Goal: Task Accomplishment & Management: Complete application form

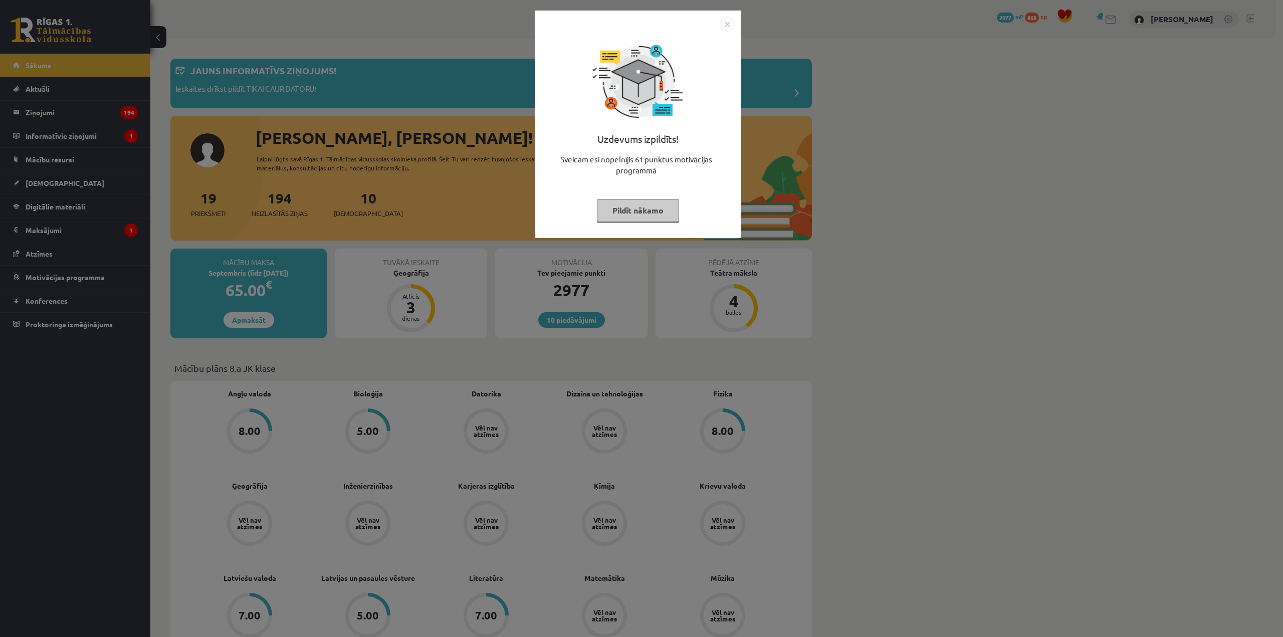
click at [635, 203] on button "Pildīt nākamo" at bounding box center [638, 210] width 82 height 23
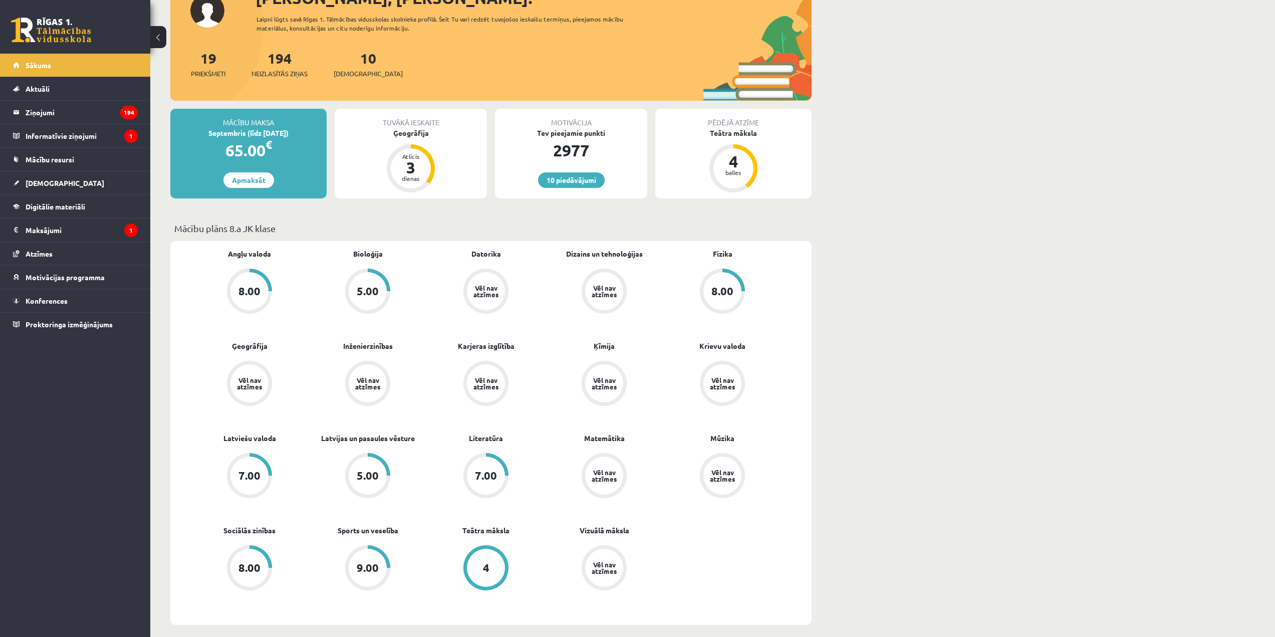
scroll to position [150, 0]
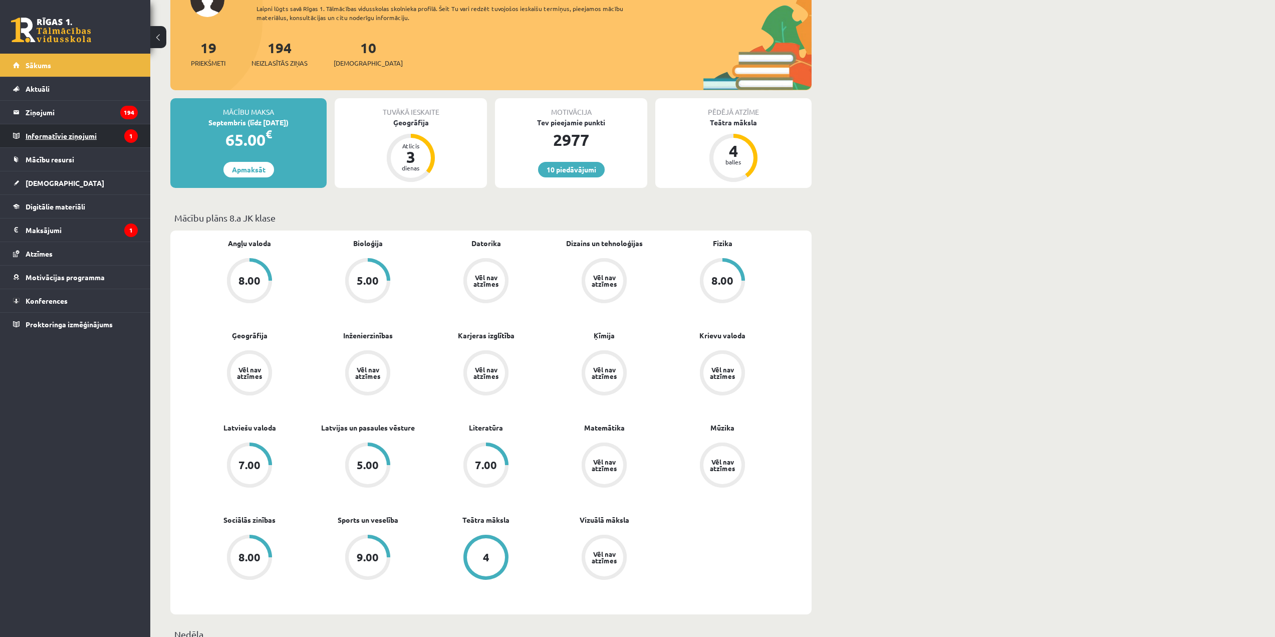
click at [55, 132] on legend "Informatīvie ziņojumi 1" at bounding box center [82, 135] width 112 height 23
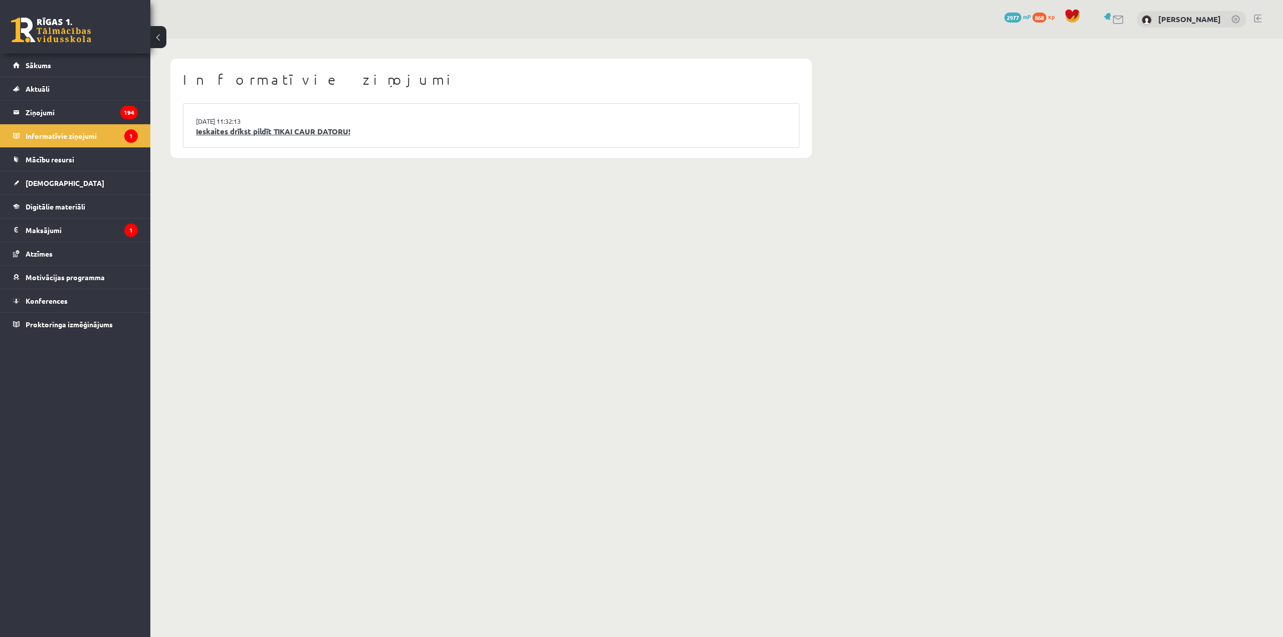
click at [259, 132] on link "Ieskaites drīkst pildīt TIKAI CAUR DATORU!" at bounding box center [491, 132] width 590 height 12
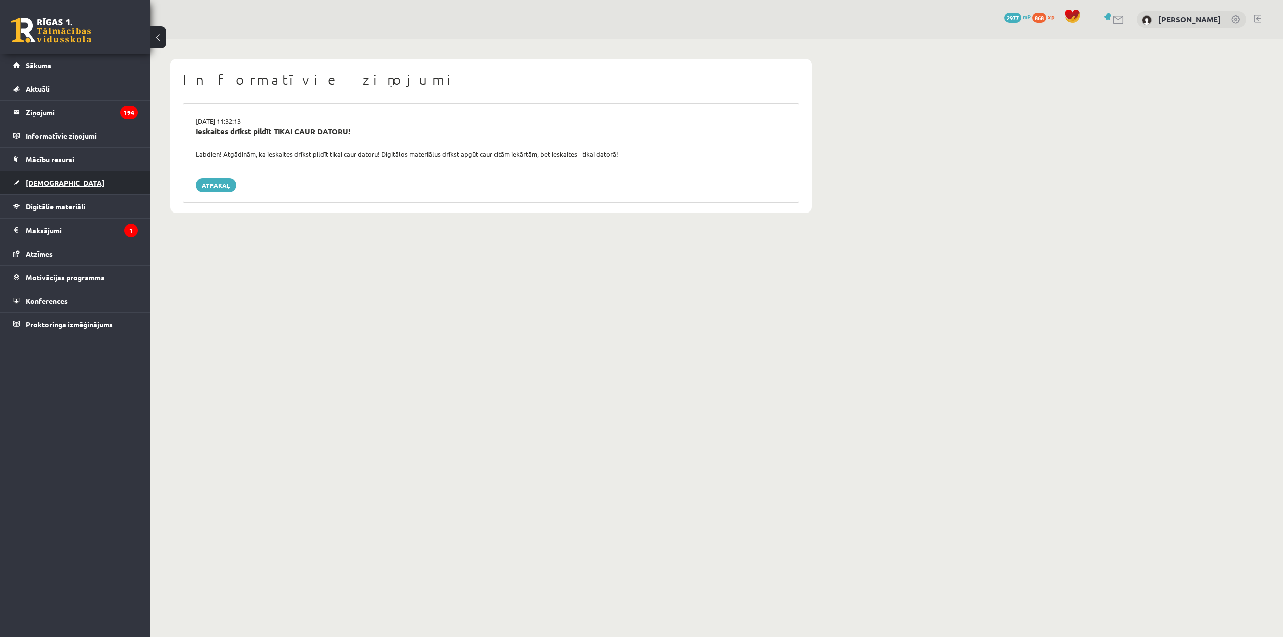
click at [80, 180] on link "[DEMOGRAPHIC_DATA]" at bounding box center [75, 182] width 125 height 23
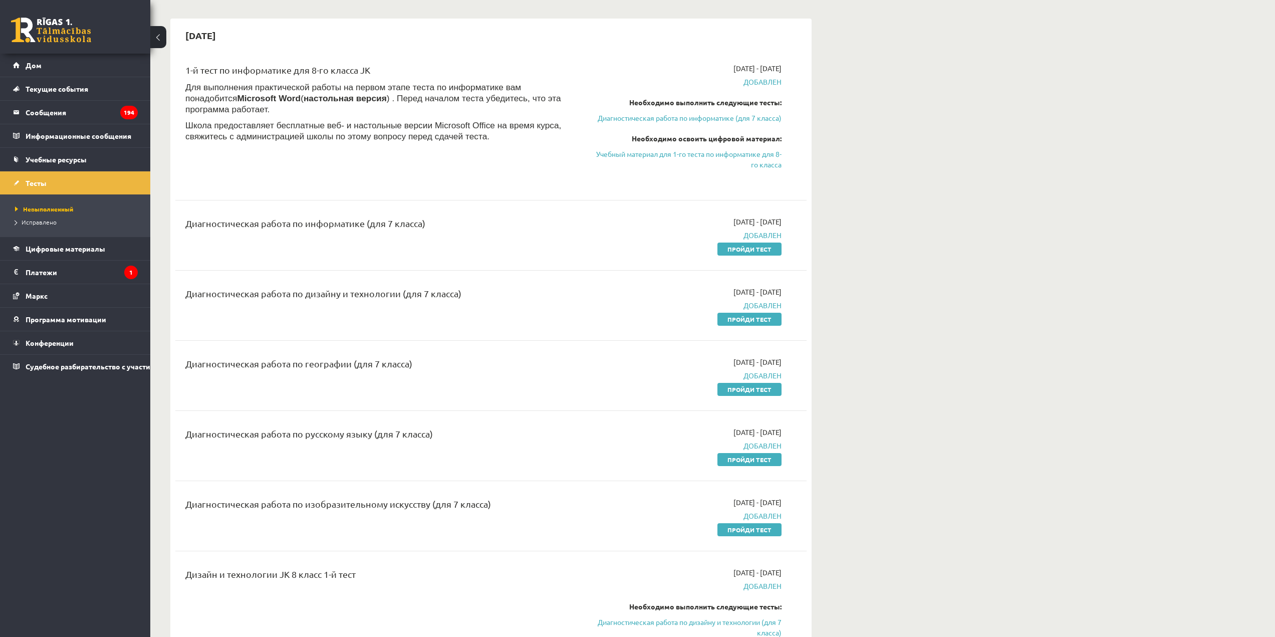
scroll to position [200, 0]
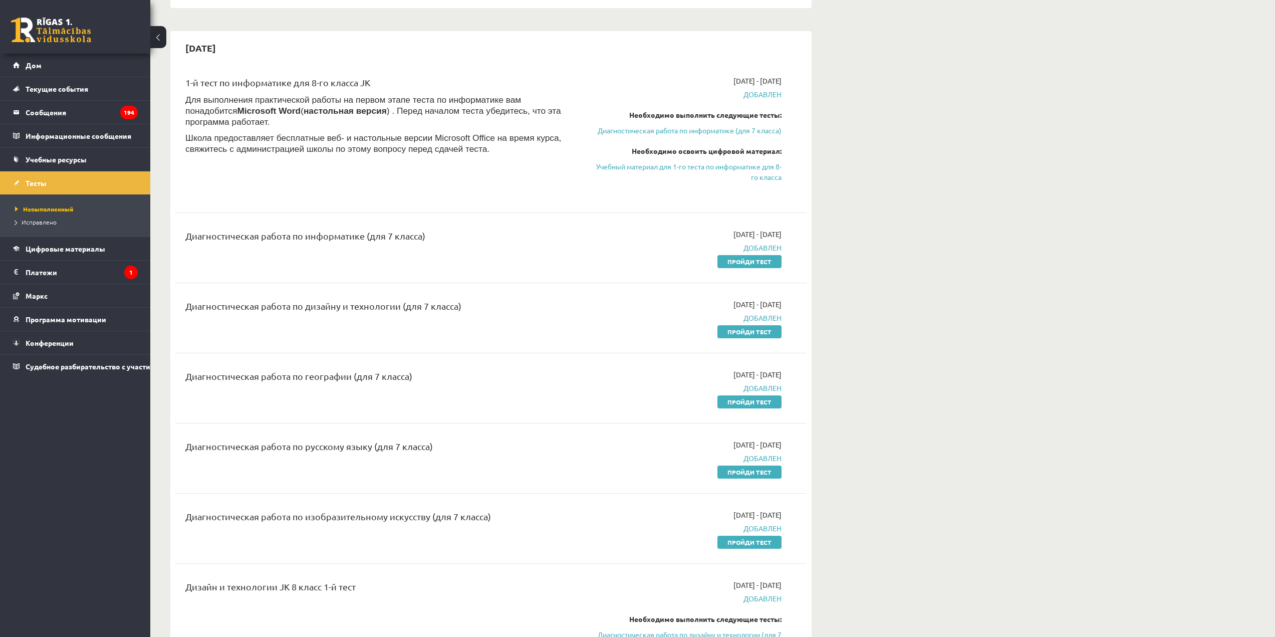
drag, startPoint x: 762, startPoint y: 262, endPoint x: 681, endPoint y: 33, distance: 243.2
click at [762, 262] on font "Пройди тест" at bounding box center [749, 262] width 44 height 8
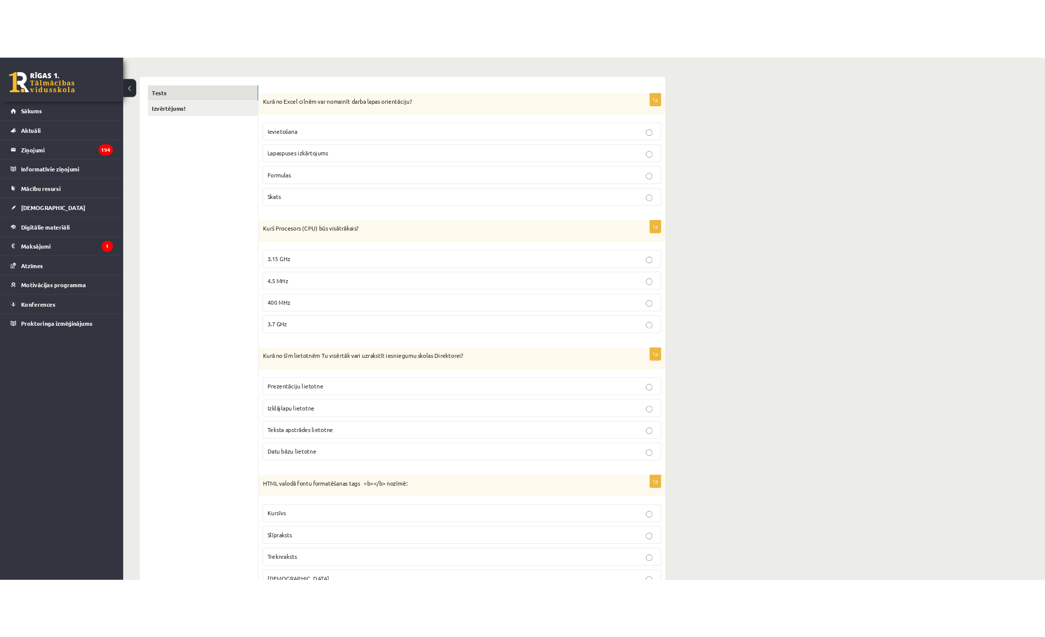
scroll to position [150, 0]
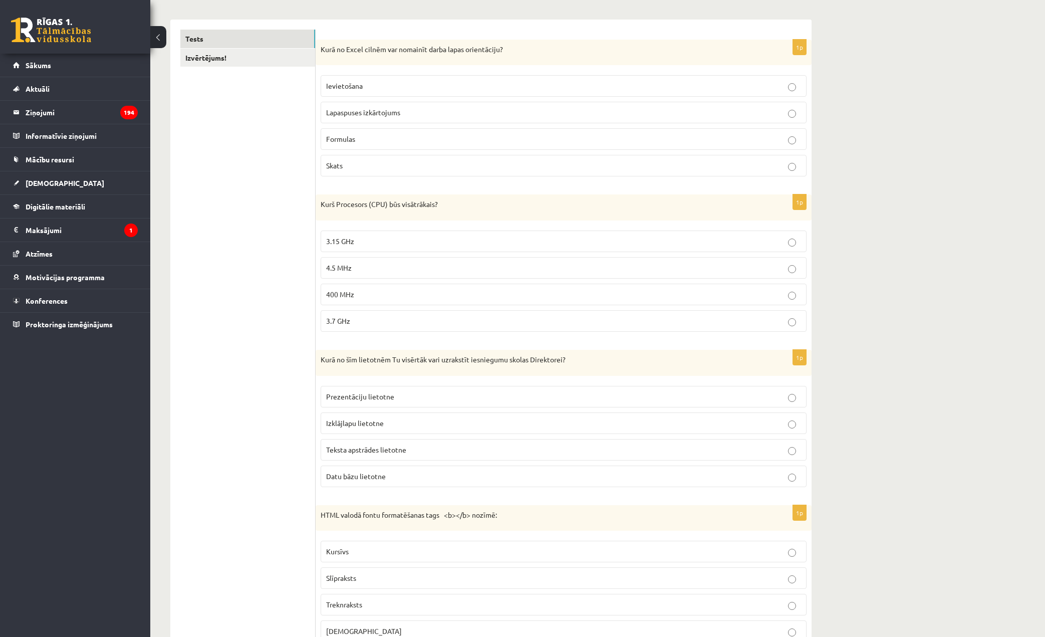
click at [382, 117] on p "Lapaspuses izkārtojums" at bounding box center [563, 112] width 475 height 11
click at [371, 241] on p "3.15 GHz" at bounding box center [563, 241] width 475 height 11
click at [365, 313] on label "3.7 GHz" at bounding box center [564, 321] width 486 height 22
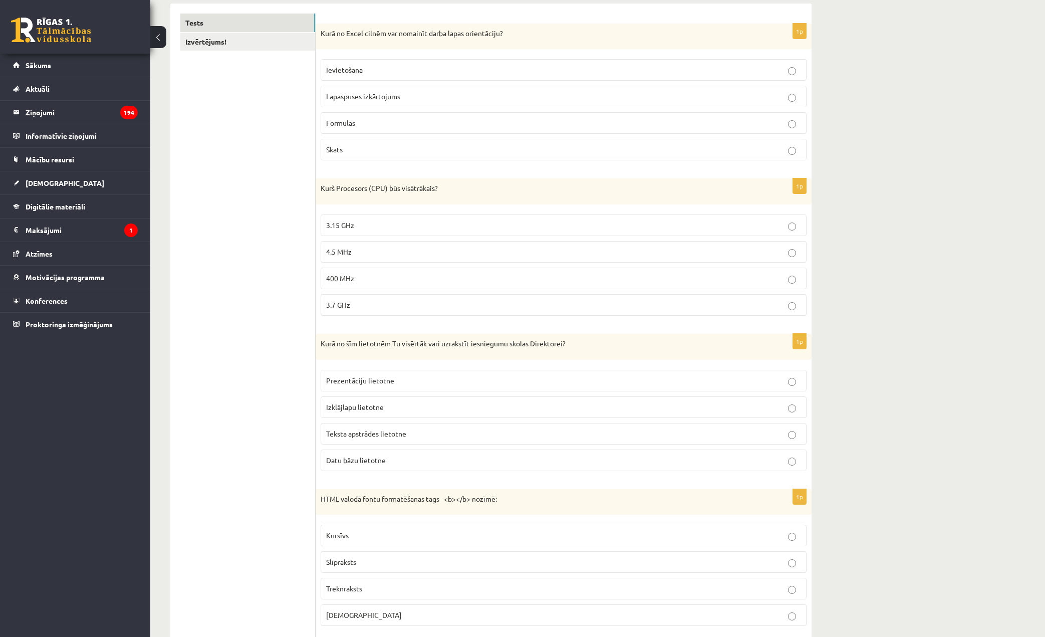
scroll to position [200, 0]
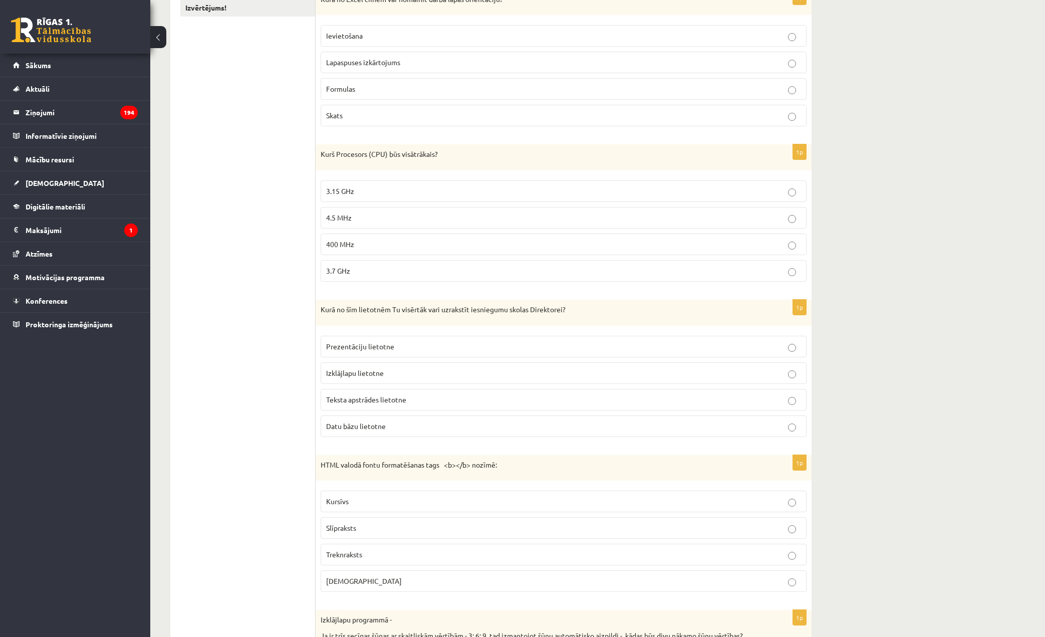
click at [386, 398] on span "Teksta apstrādes lietotne" at bounding box center [366, 399] width 80 height 9
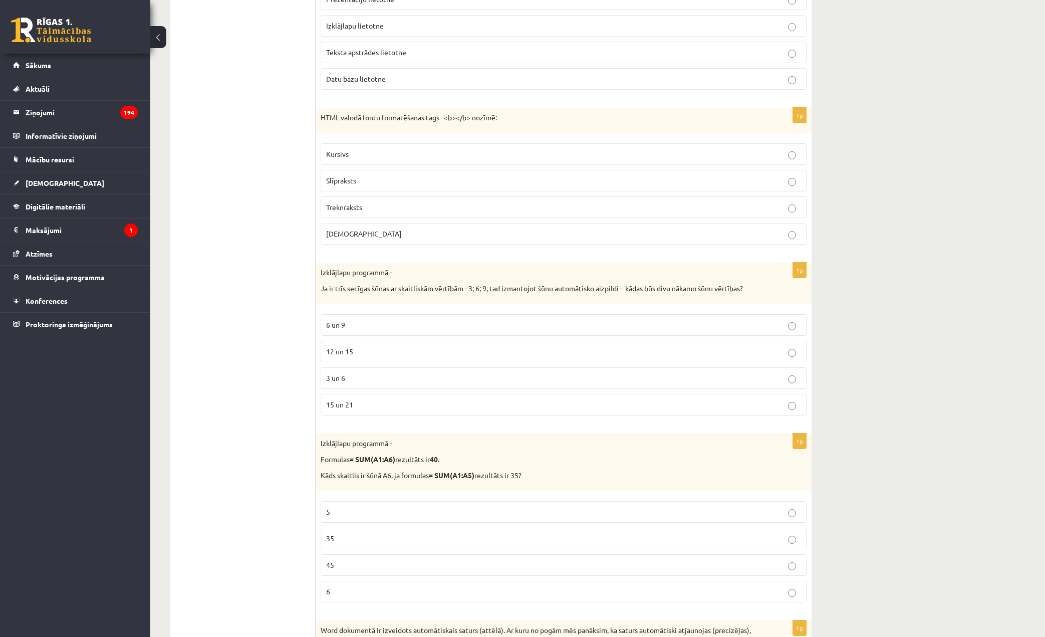
scroll to position [601, 0]
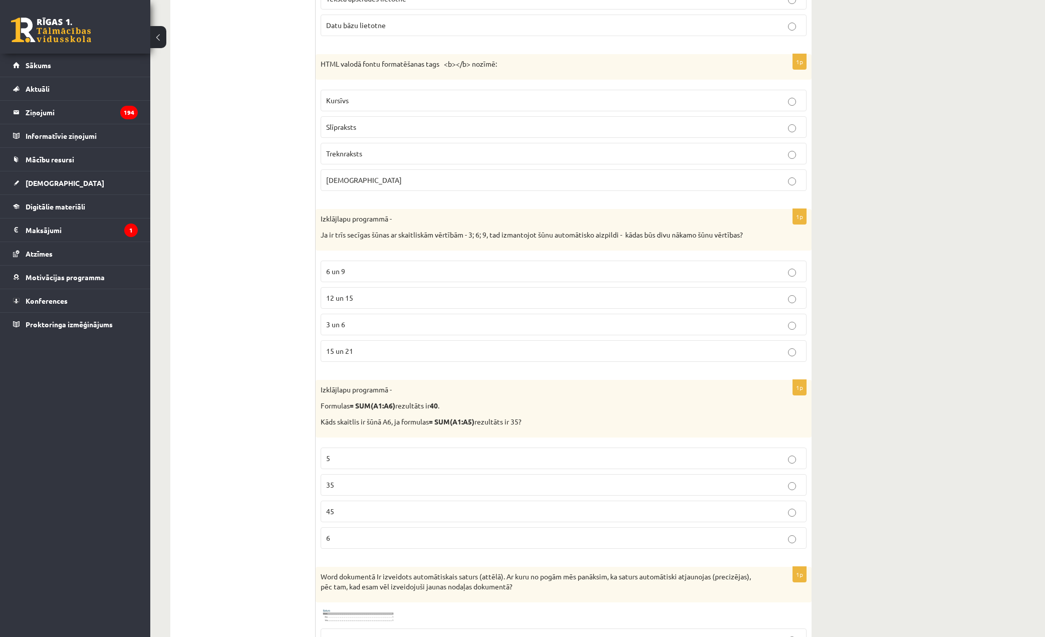
click at [487, 154] on p "Treknraksts" at bounding box center [563, 153] width 475 height 11
click at [424, 306] on label "12 un 15" at bounding box center [564, 298] width 486 height 22
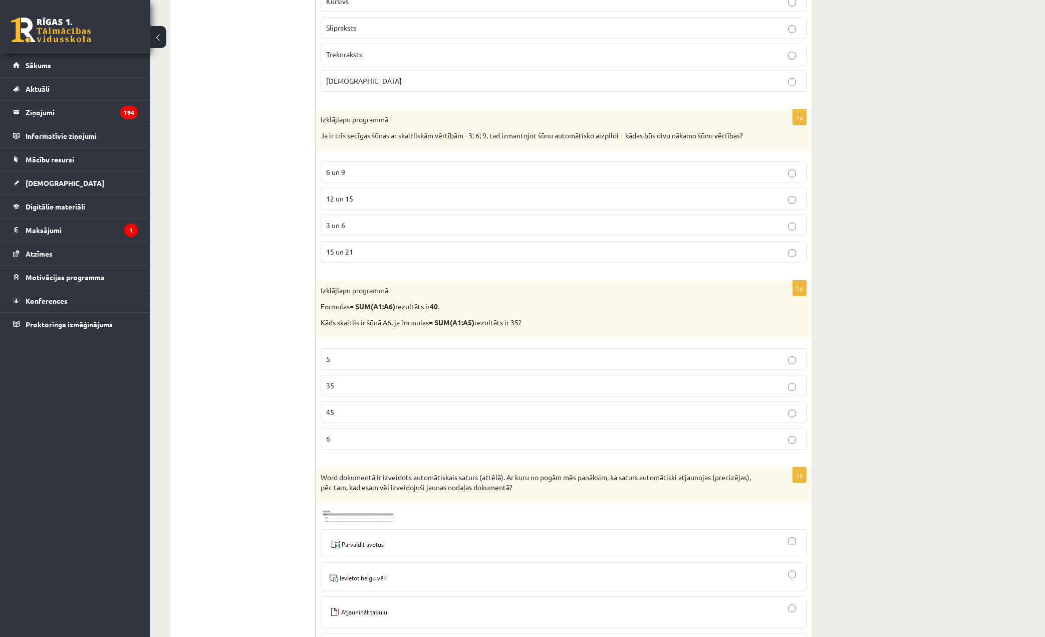
scroll to position [701, 0]
click at [386, 355] on p "5" at bounding box center [563, 358] width 475 height 11
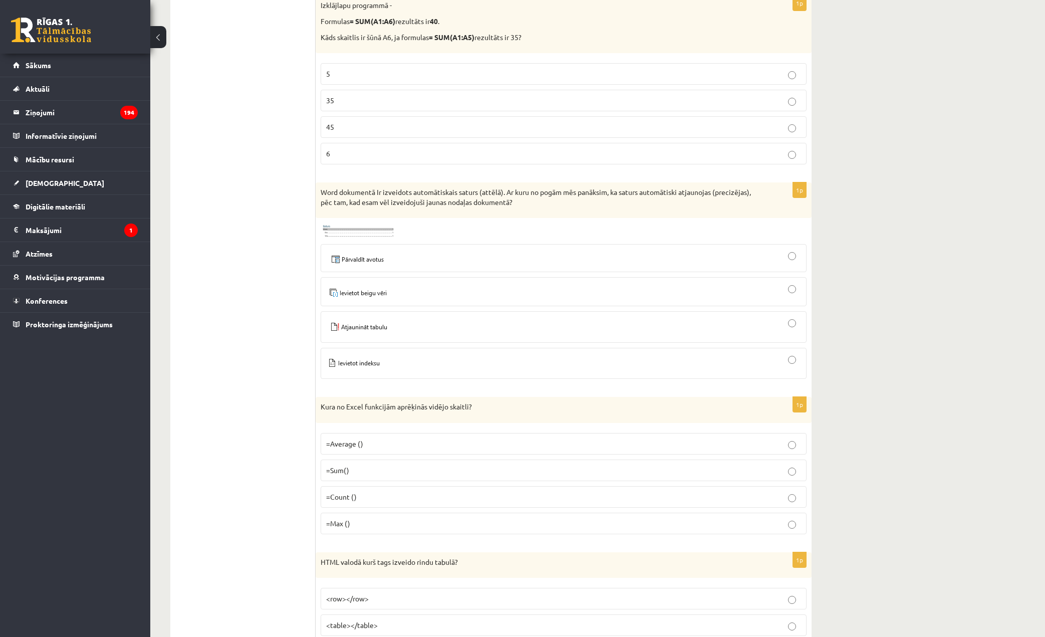
scroll to position [1052, 0]
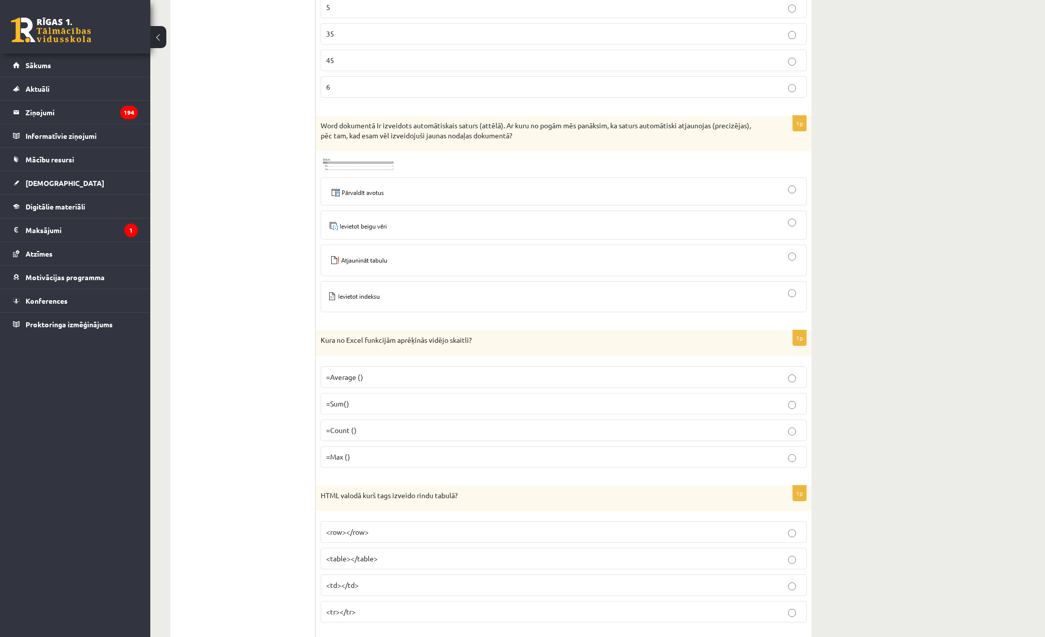
click at [383, 162] on img at bounding box center [358, 164] width 75 height 16
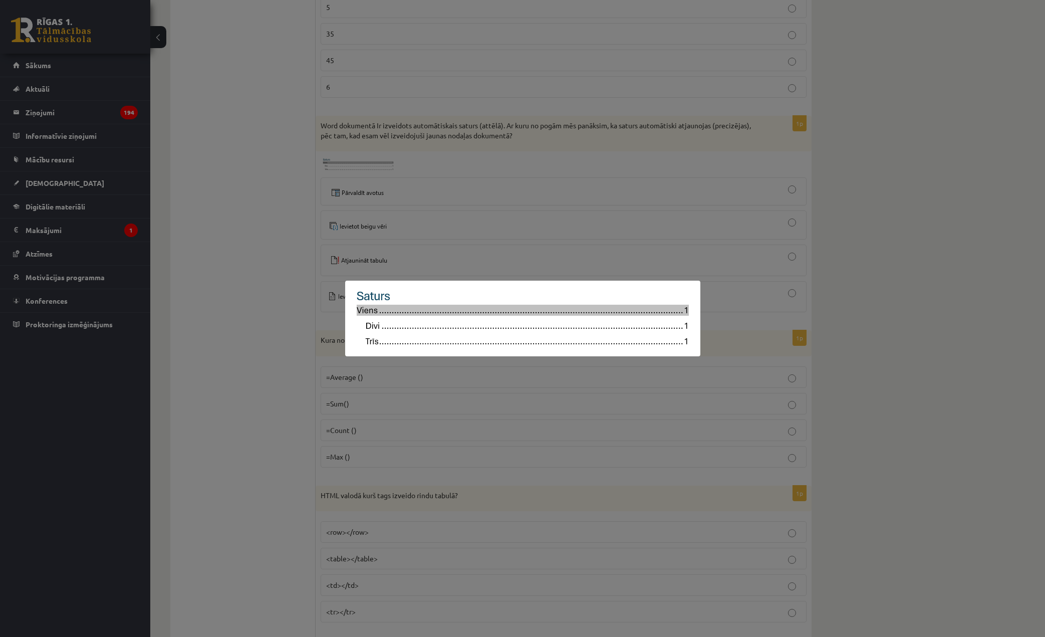
click at [290, 199] on div at bounding box center [522, 318] width 1045 height 637
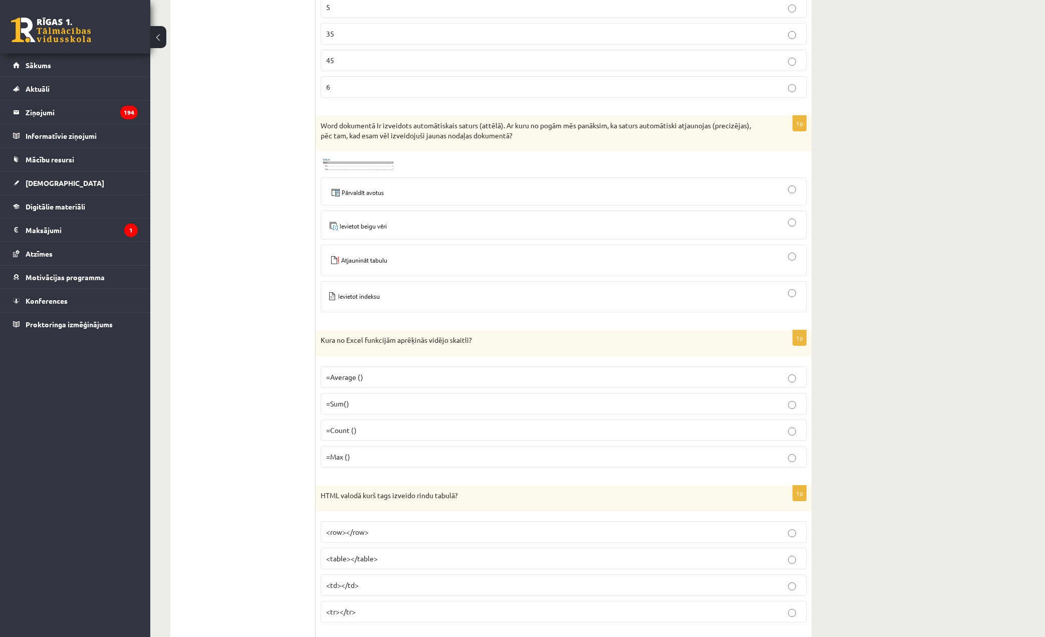
click at [453, 253] on div at bounding box center [563, 260] width 475 height 21
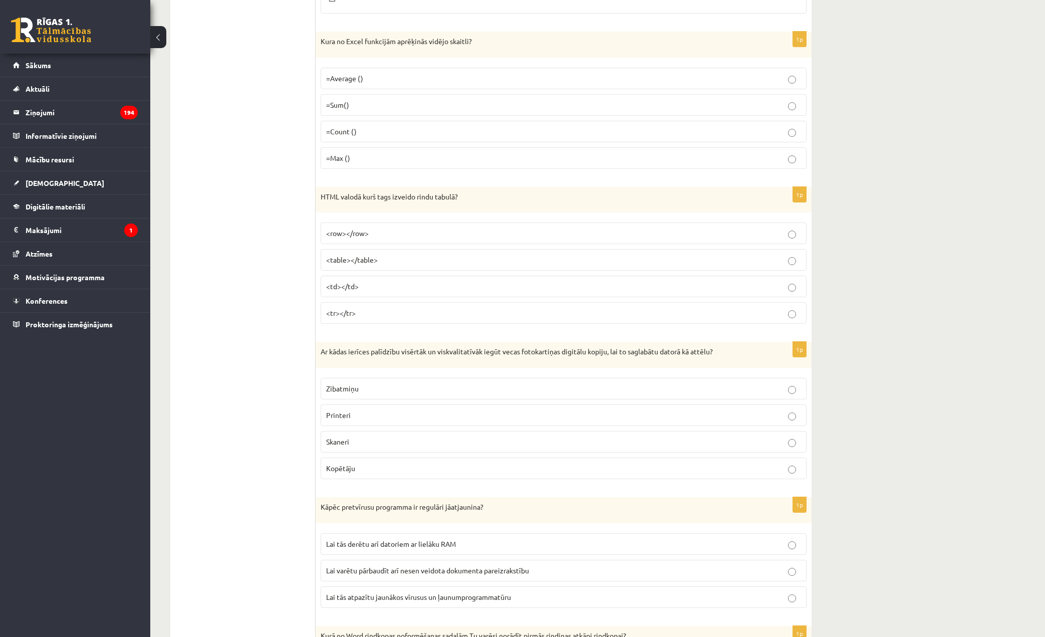
scroll to position [1353, 0]
click at [590, 75] on p "=Average ()" at bounding box center [563, 76] width 475 height 11
click at [407, 307] on p "<tr></tr>" at bounding box center [563, 311] width 475 height 11
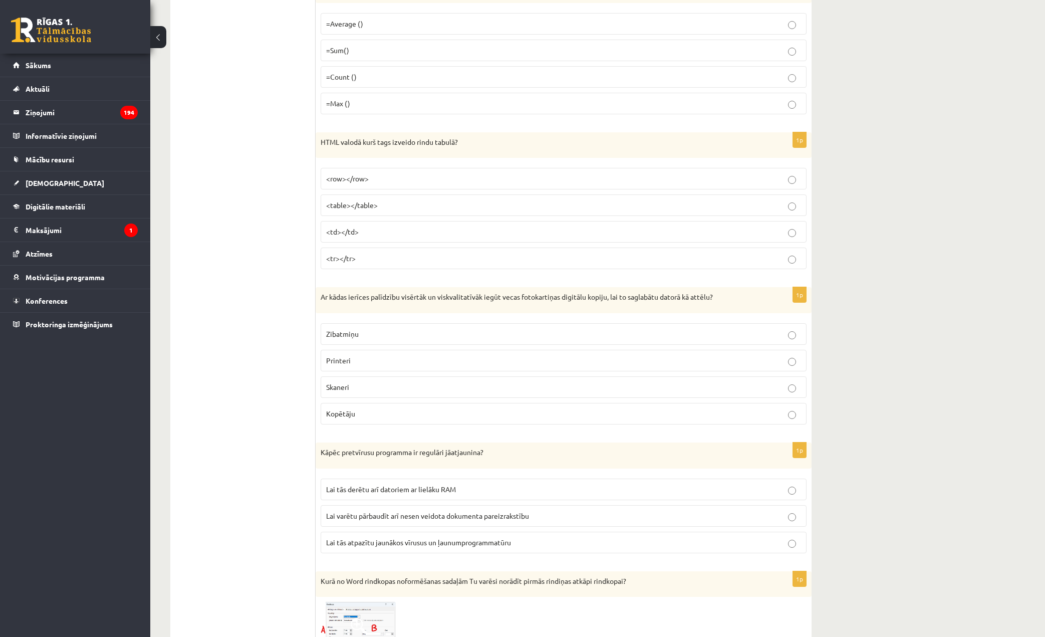
scroll to position [1453, 0]
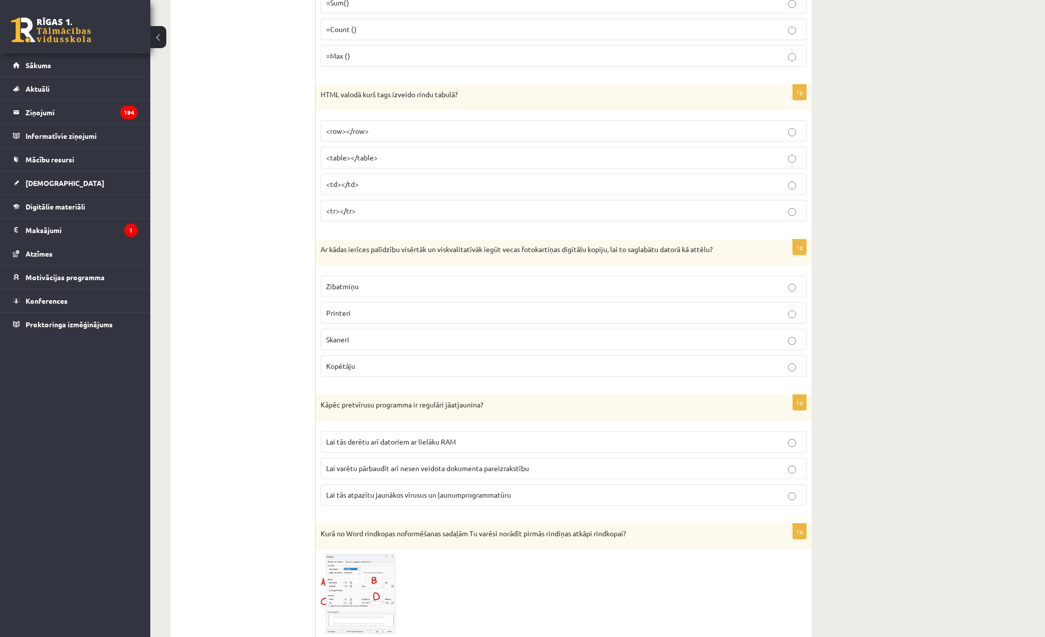
click at [387, 339] on p "Skaneri" at bounding box center [563, 339] width 475 height 11
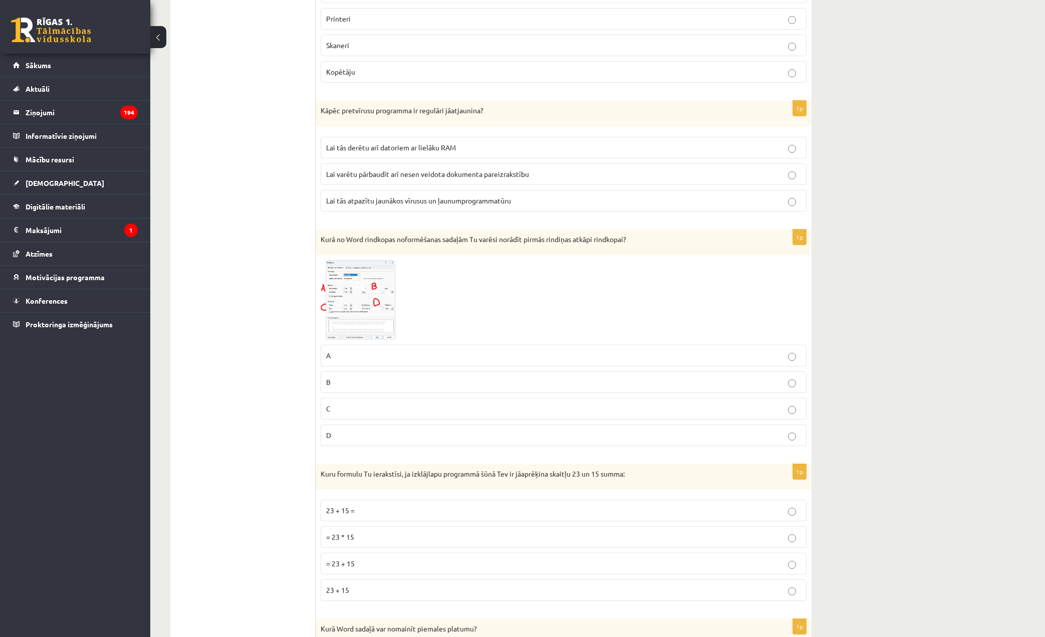
scroll to position [1804, 0]
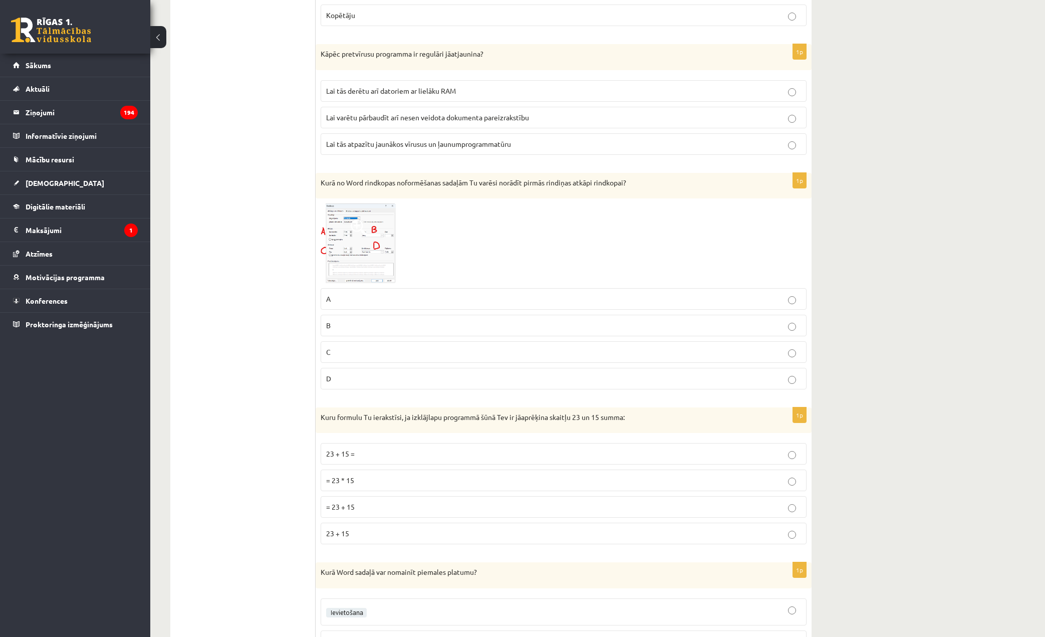
click at [495, 142] on span "Lai tās atpazītu jaunākos vīrusus un ļaunumprogrammatūru" at bounding box center [418, 143] width 185 height 9
click at [426, 362] on label "C" at bounding box center [564, 352] width 486 height 22
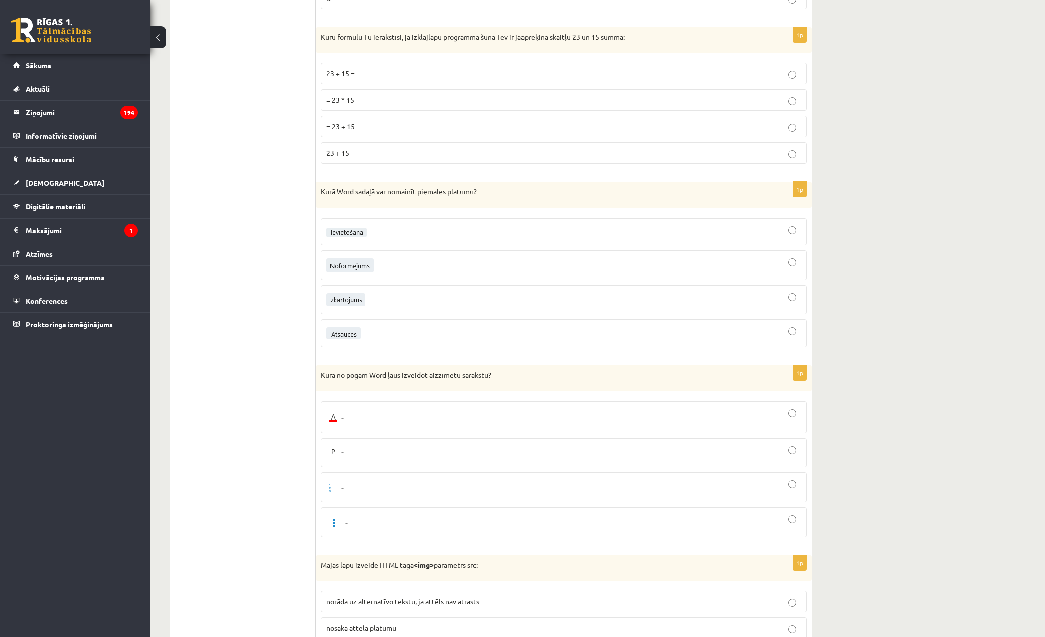
scroll to position [2204, 0]
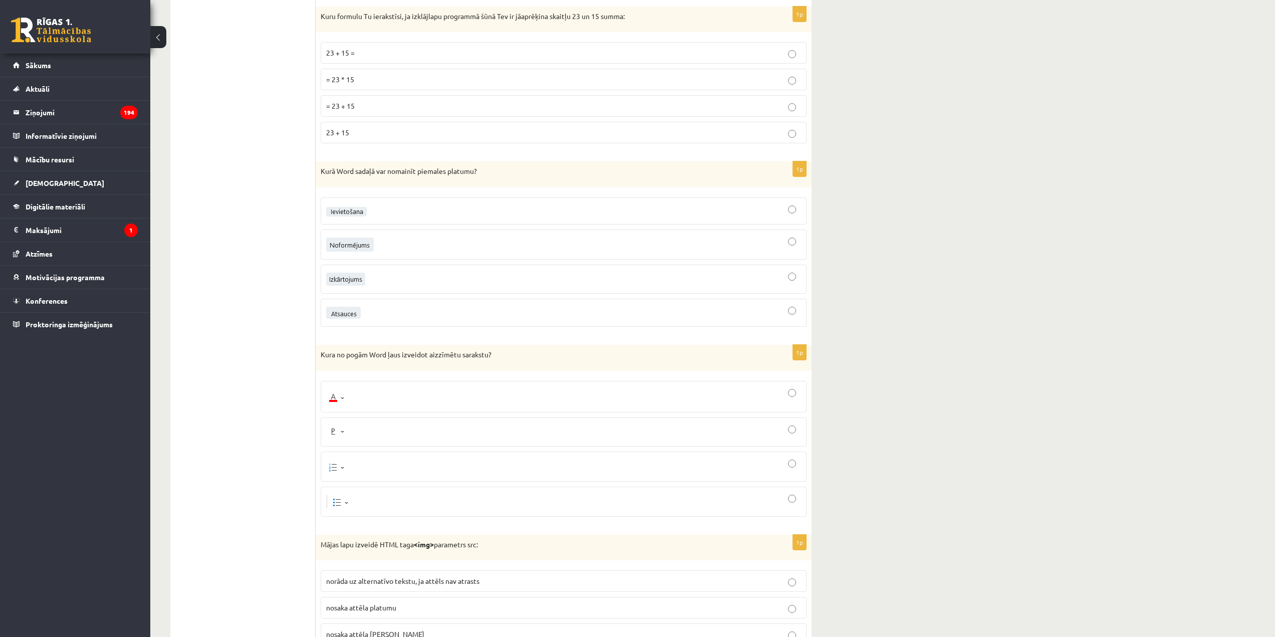
click at [1151, 31] on div "**********" at bounding box center [712, 450] width 1125 height 5232
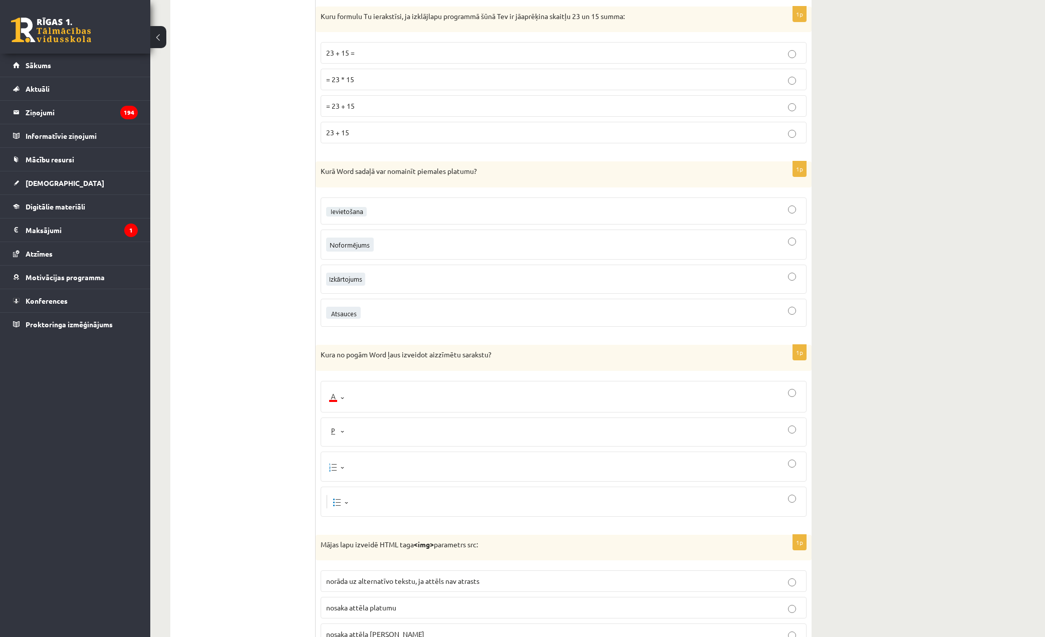
click at [424, 46] on label "23 + 15 =" at bounding box center [564, 53] width 486 height 22
click at [400, 113] on label "= 23 + 15" at bounding box center [564, 106] width 486 height 22
click at [382, 277] on div at bounding box center [563, 279] width 475 height 18
click at [374, 499] on div at bounding box center [563, 501] width 475 height 19
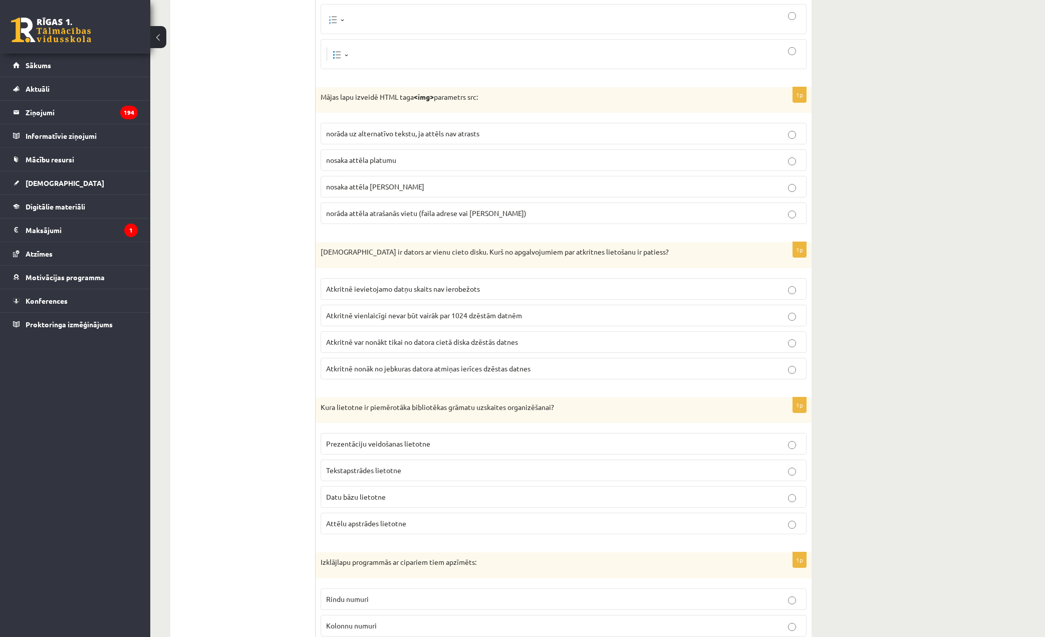
scroll to position [2655, 0]
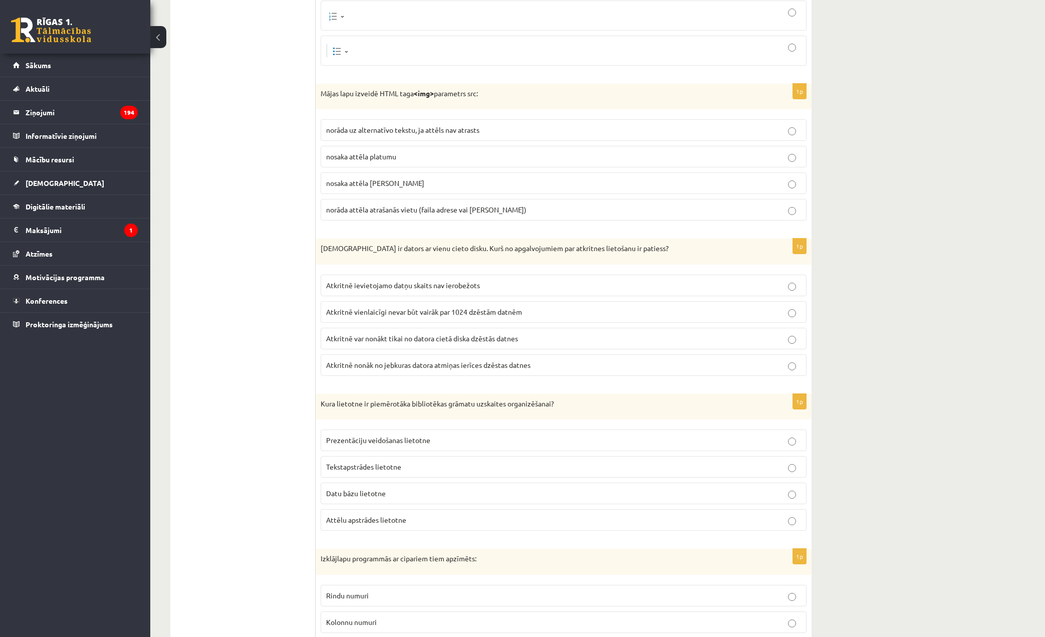
click at [400, 213] on p "norāda attēla atrašanās vietu (faila adrese vai saite)" at bounding box center [563, 209] width 475 height 11
click at [441, 334] on span "Atkritnē var nonākt tikai no datora cietā diska dzēstās datnes" at bounding box center [422, 338] width 192 height 9
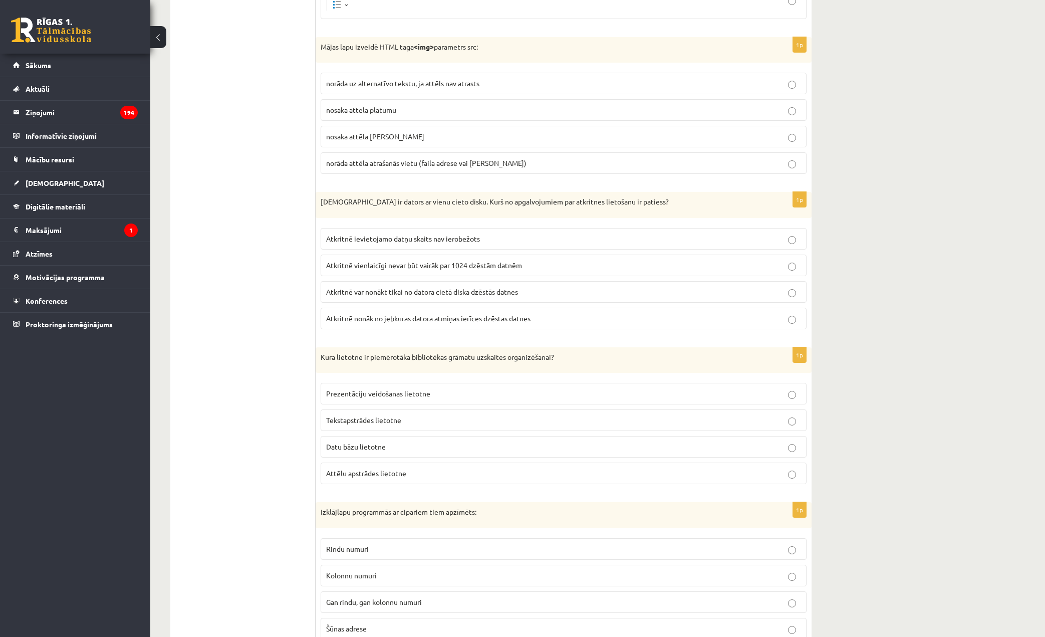
scroll to position [2705, 0]
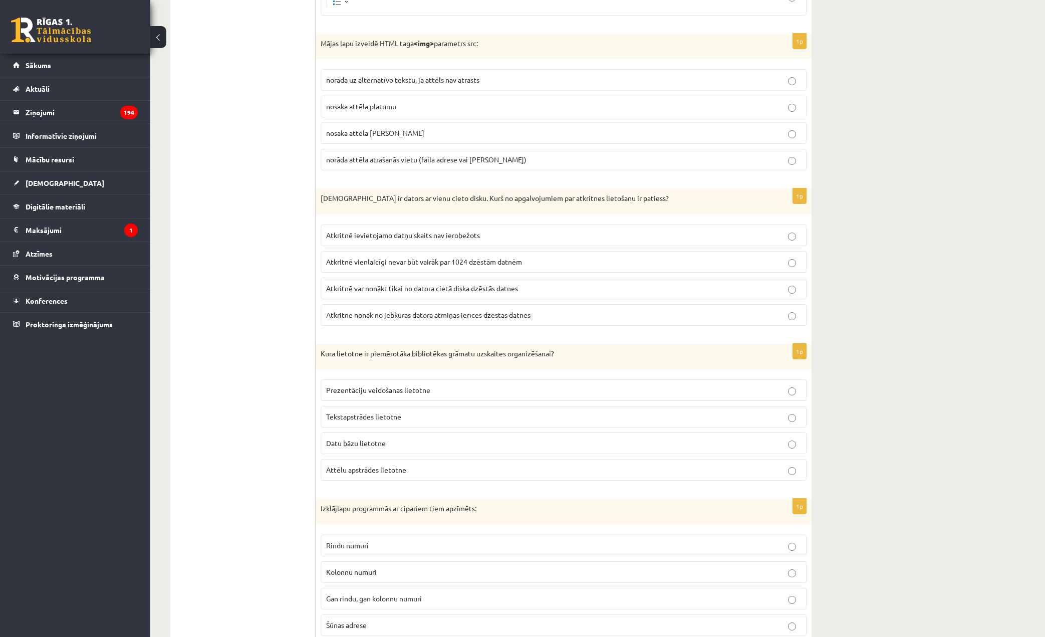
click at [441, 444] on p "Datu bāzu lietotne" at bounding box center [563, 443] width 475 height 11
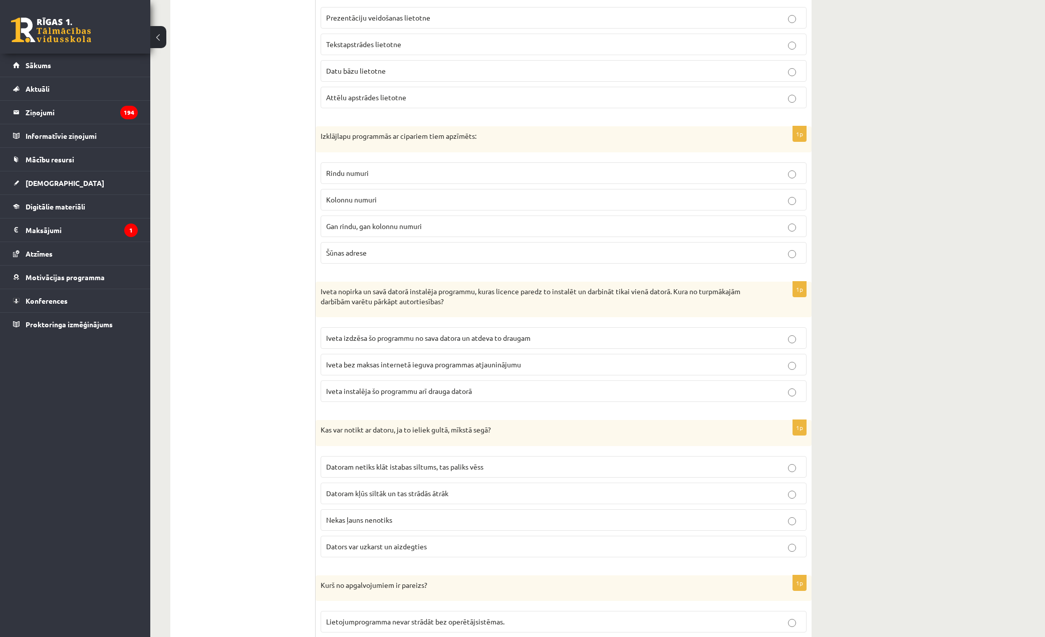
scroll to position [3106, 0]
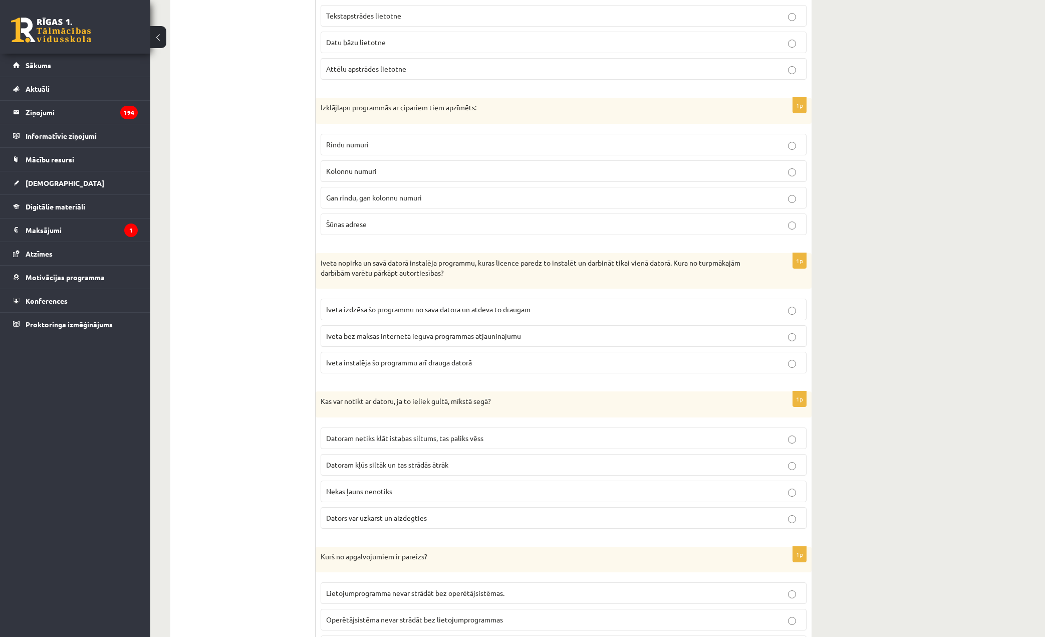
click at [497, 214] on label "Šūnas adrese" at bounding box center [564, 224] width 486 height 22
click at [457, 364] on span "Iveta instalēja šo programmu arī drauga datorā" at bounding box center [399, 362] width 146 height 9
click at [405, 513] on span "Dators var uzkarst un aizdegties" at bounding box center [376, 517] width 101 height 9
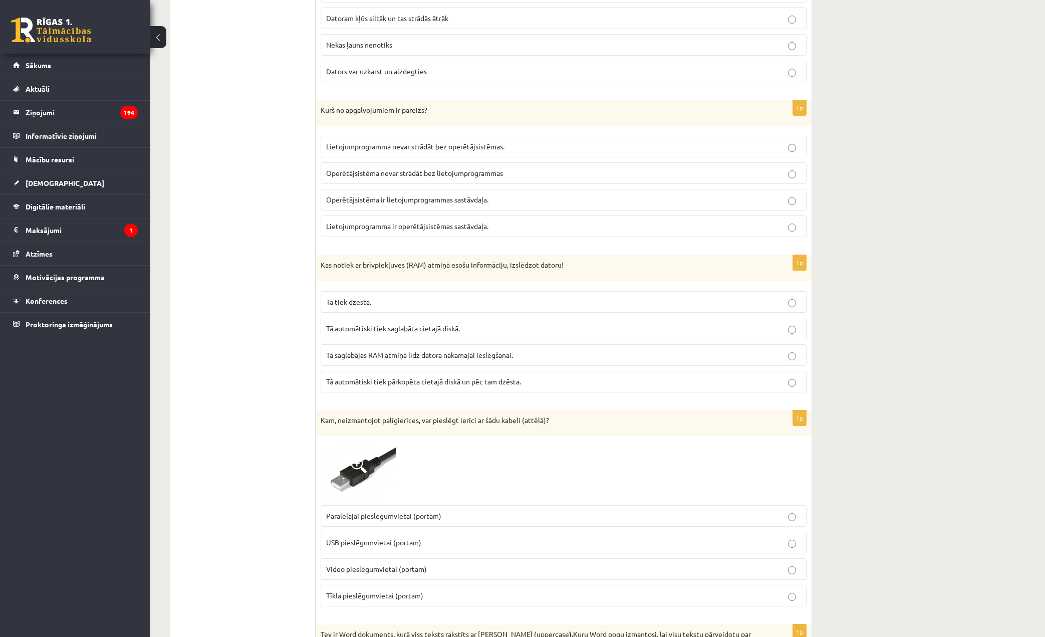
scroll to position [3557, 0]
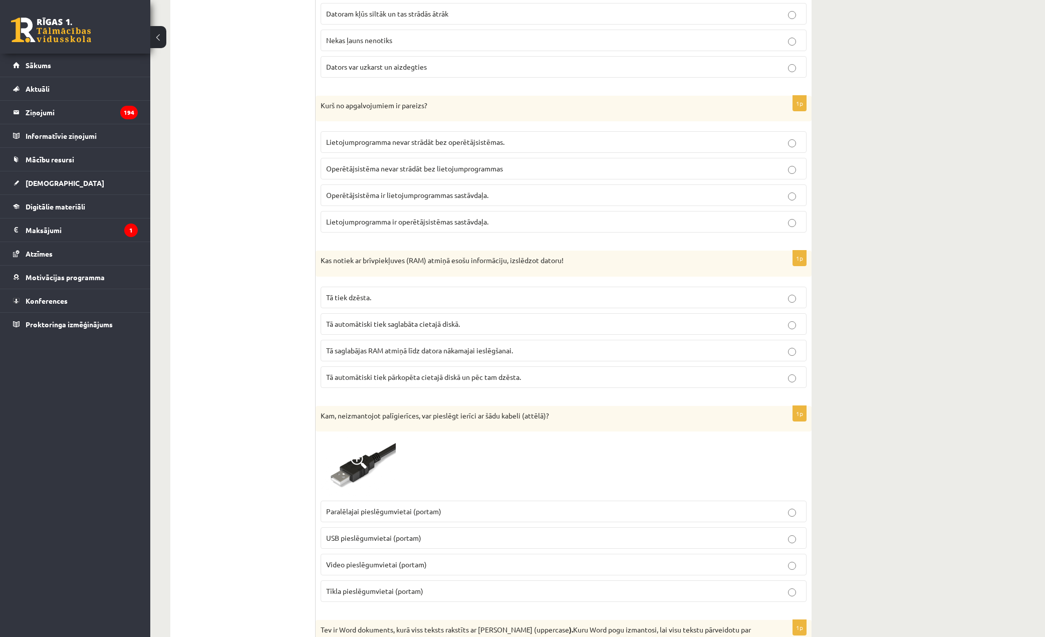
click at [465, 142] on span "Lietojumprogramma nevar strādāt bez operētājsistēmas." at bounding box center [415, 141] width 178 height 9
click at [425, 291] on label "Tā tiek dzēsta." at bounding box center [564, 298] width 486 height 22
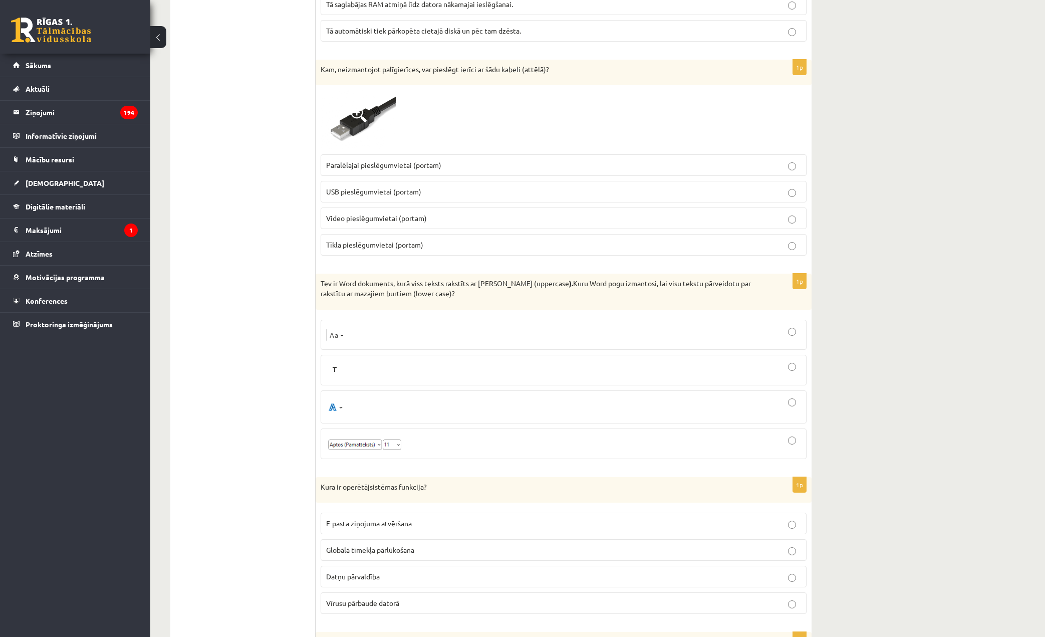
scroll to position [3908, 0]
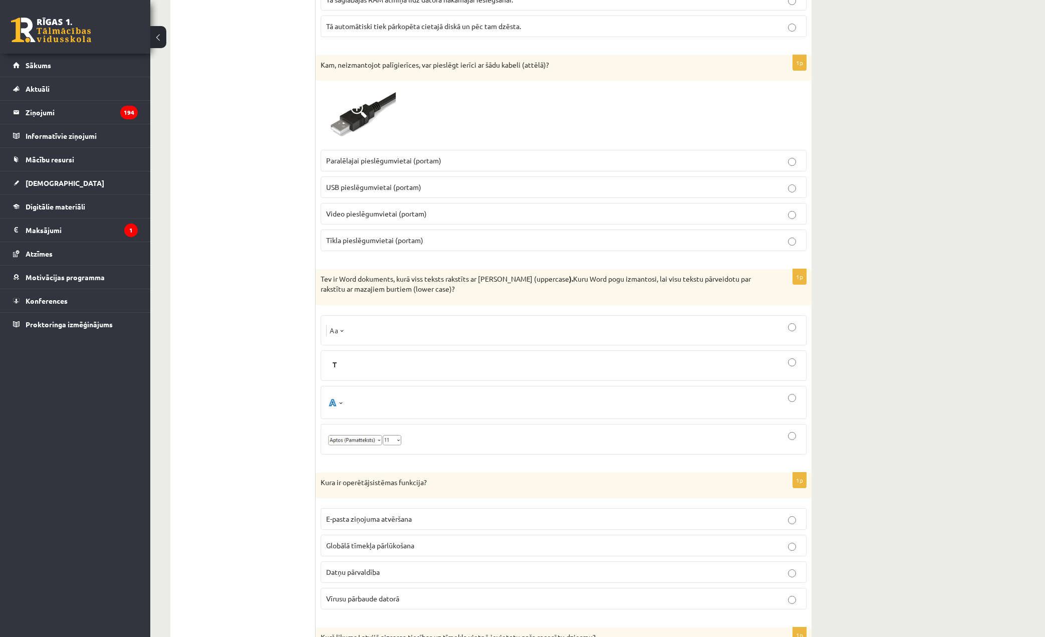
click at [526, 215] on p "Video pieslēgumvietai (portam)" at bounding box center [563, 213] width 475 height 11
click at [524, 182] on p "USB pieslēgumvietai (portam)" at bounding box center [563, 187] width 475 height 11
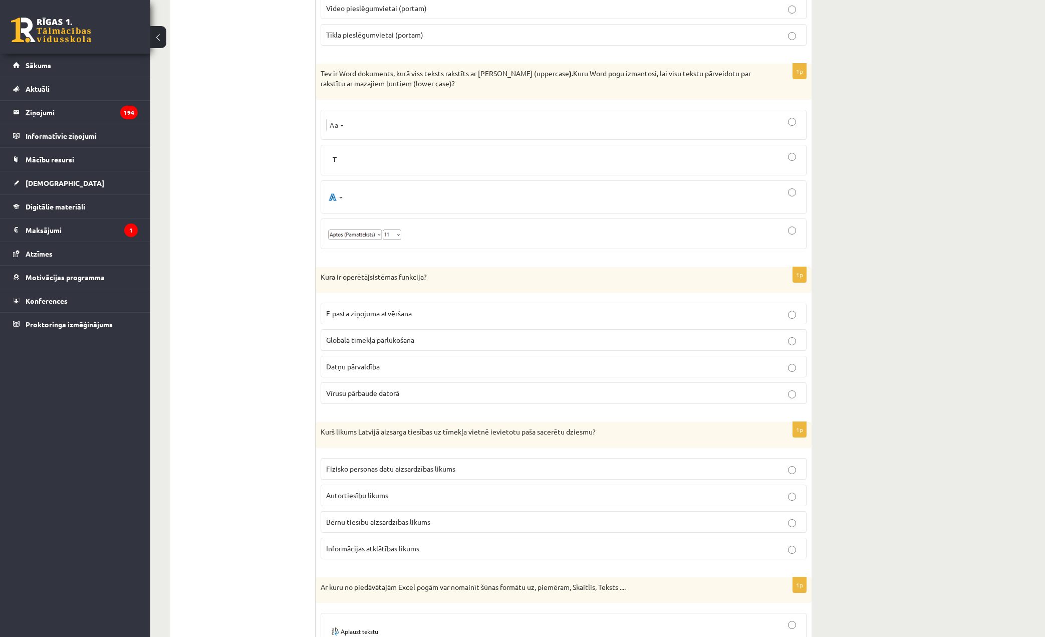
scroll to position [4108, 0]
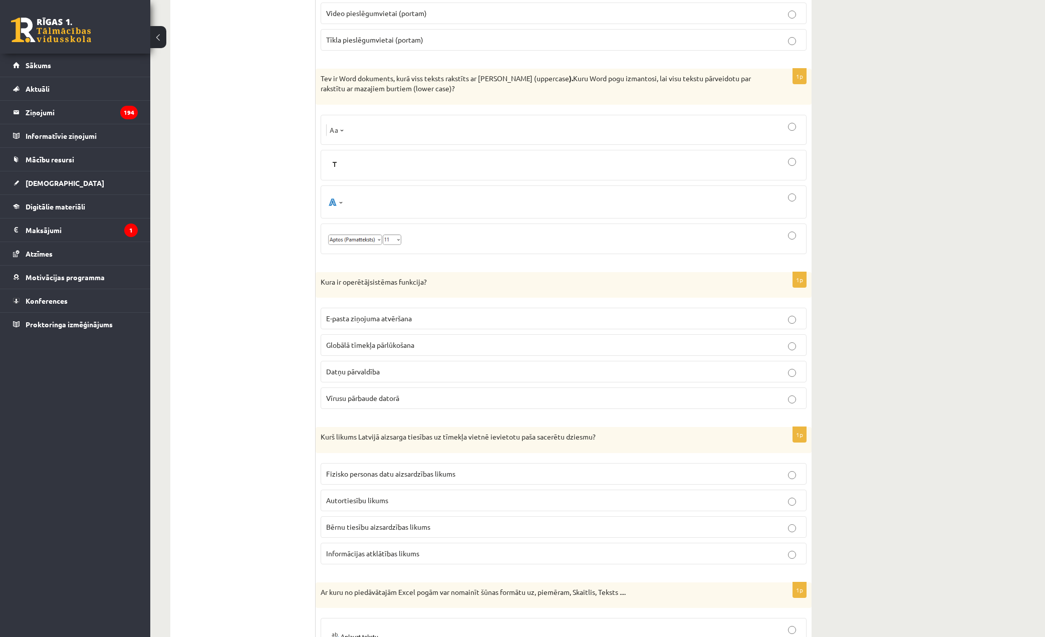
click at [387, 121] on div at bounding box center [563, 129] width 475 height 19
click at [486, 370] on p "Datņu pārvaldība" at bounding box center [563, 371] width 475 height 11
click at [449, 500] on p "Autortiesību likums" at bounding box center [563, 500] width 475 height 11
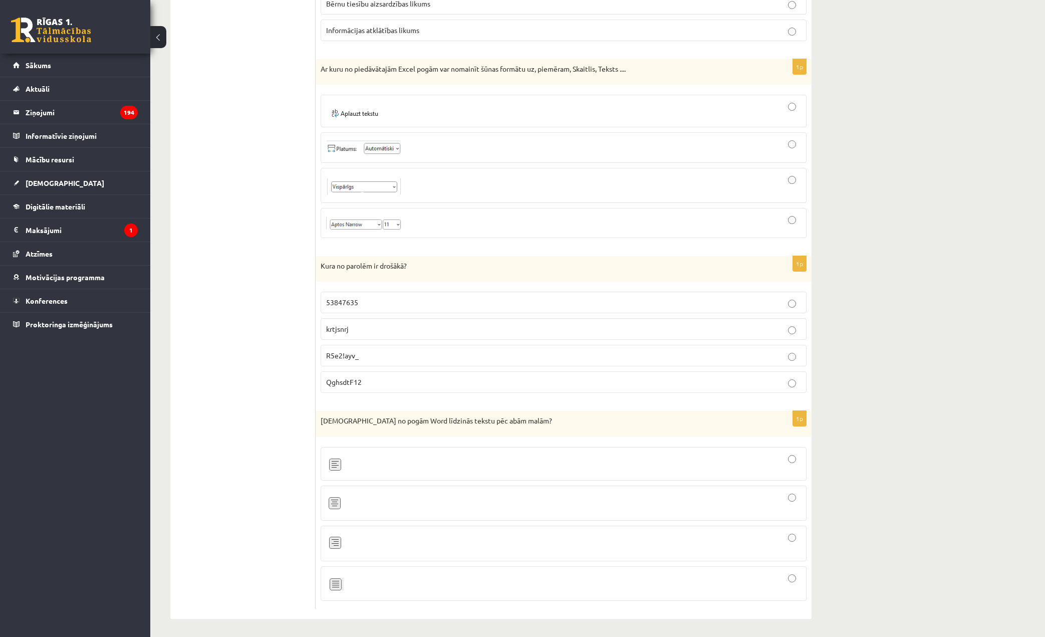
scroll to position [4633, 0]
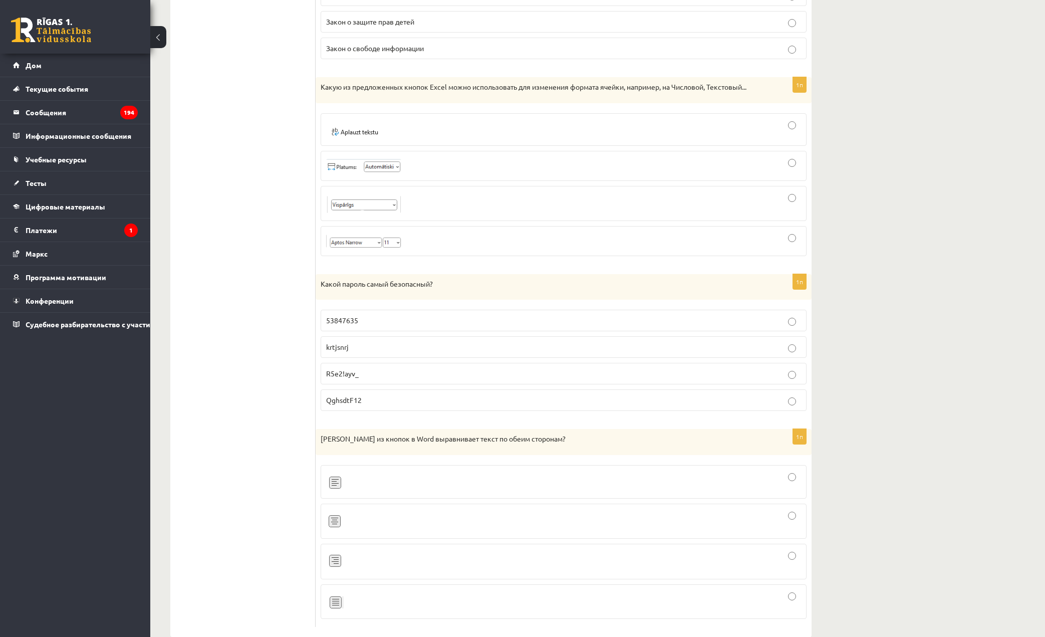
click at [550, 126] on div at bounding box center [563, 130] width 475 height 22
click at [472, 402] on p "QghsdtF12" at bounding box center [563, 400] width 475 height 11
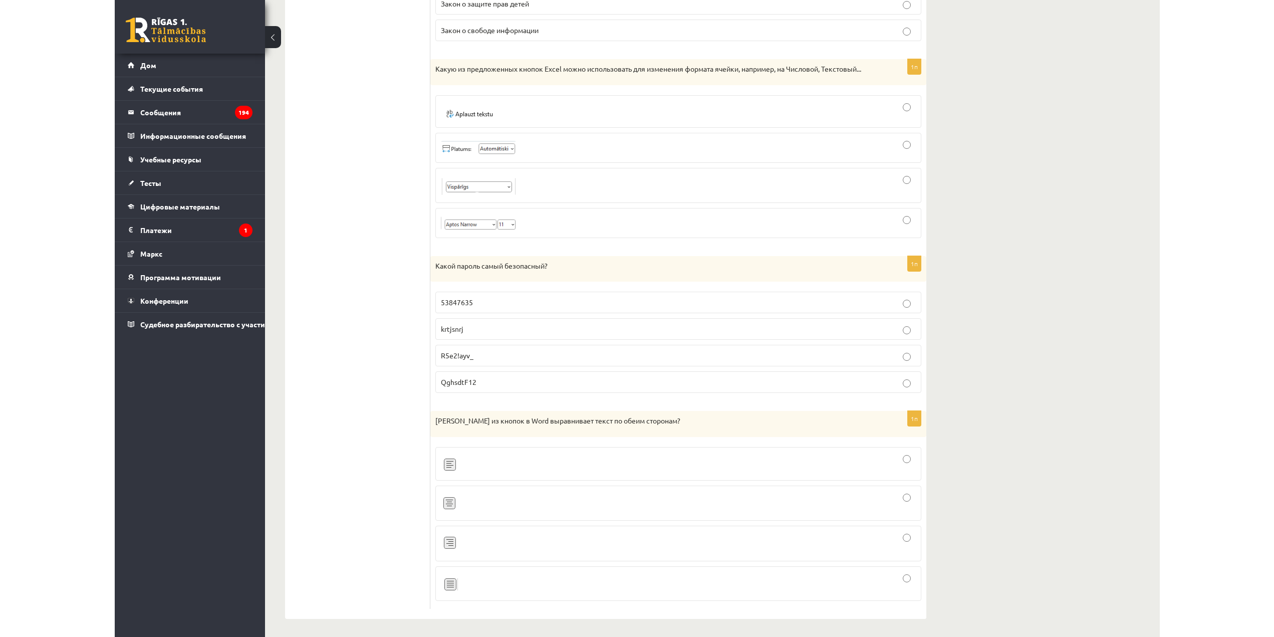
scroll to position [4652, 0]
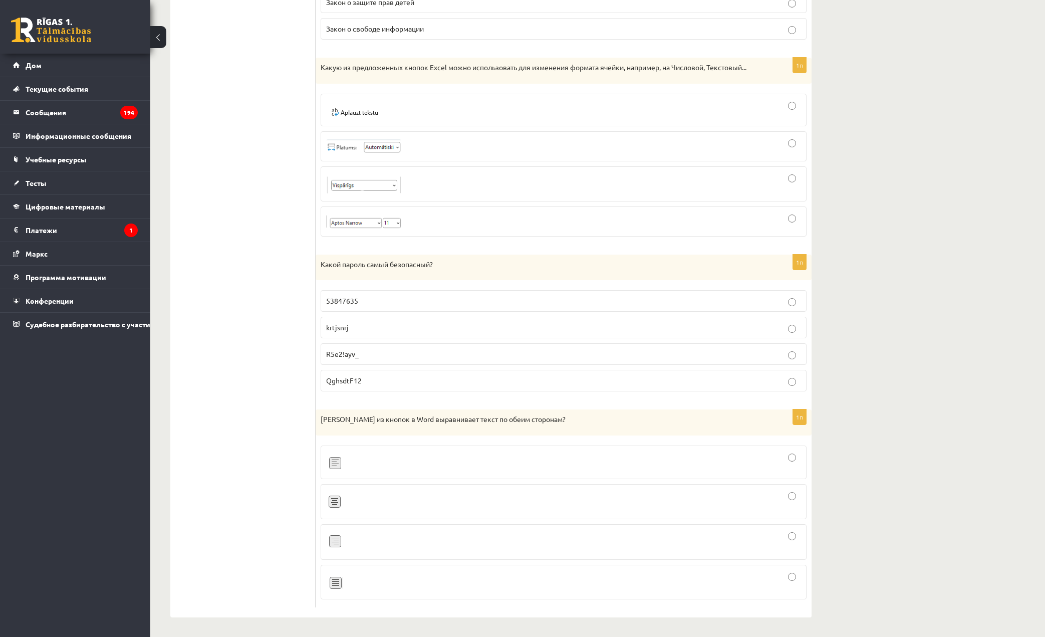
click at [507, 587] on div at bounding box center [563, 582] width 475 height 24
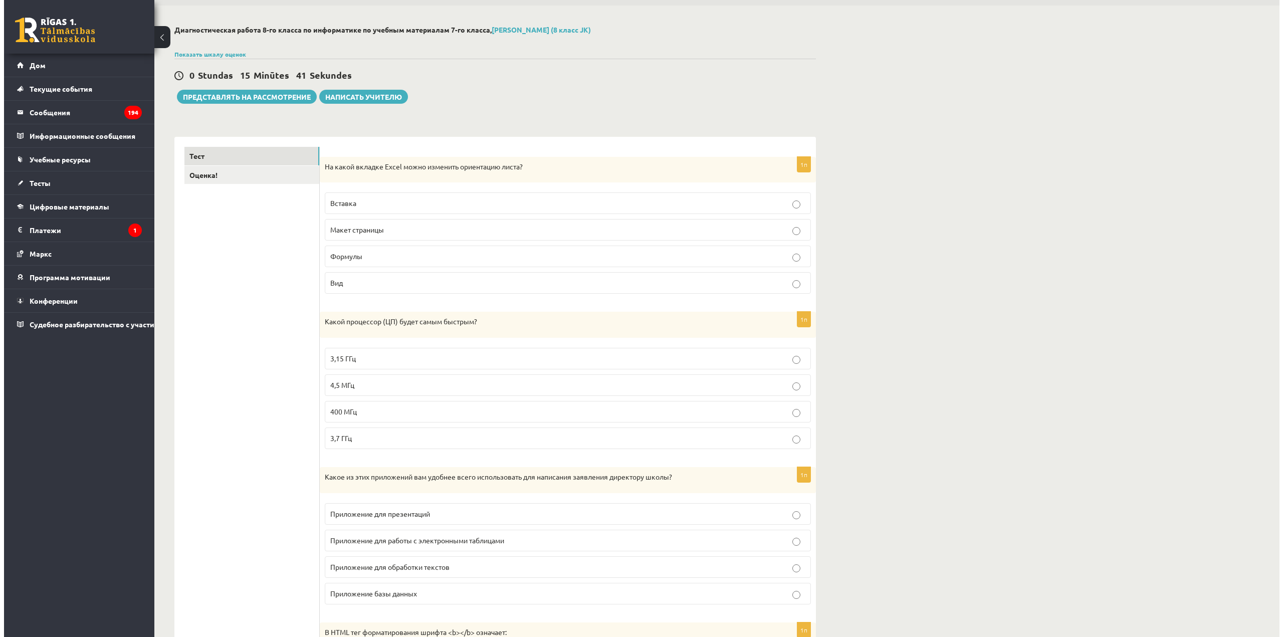
scroll to position [0, 0]
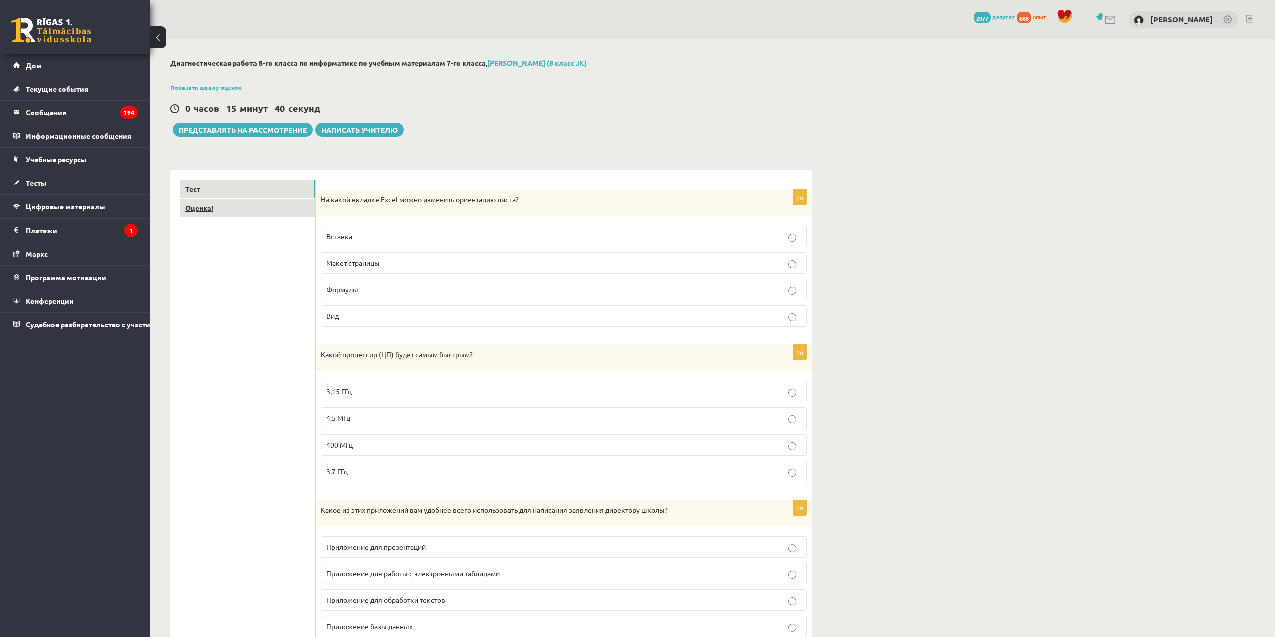
click at [281, 208] on link "Оценка!" at bounding box center [247, 208] width 135 height 19
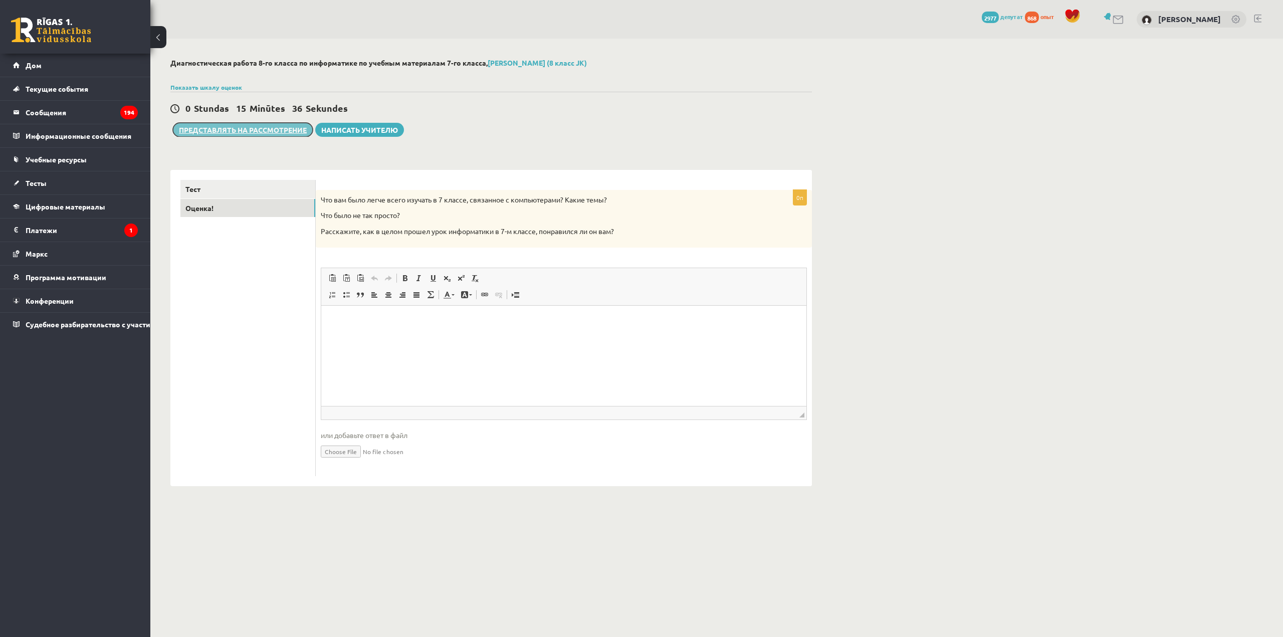
click at [237, 132] on font "Представлять на рассмотрение" at bounding box center [243, 129] width 128 height 9
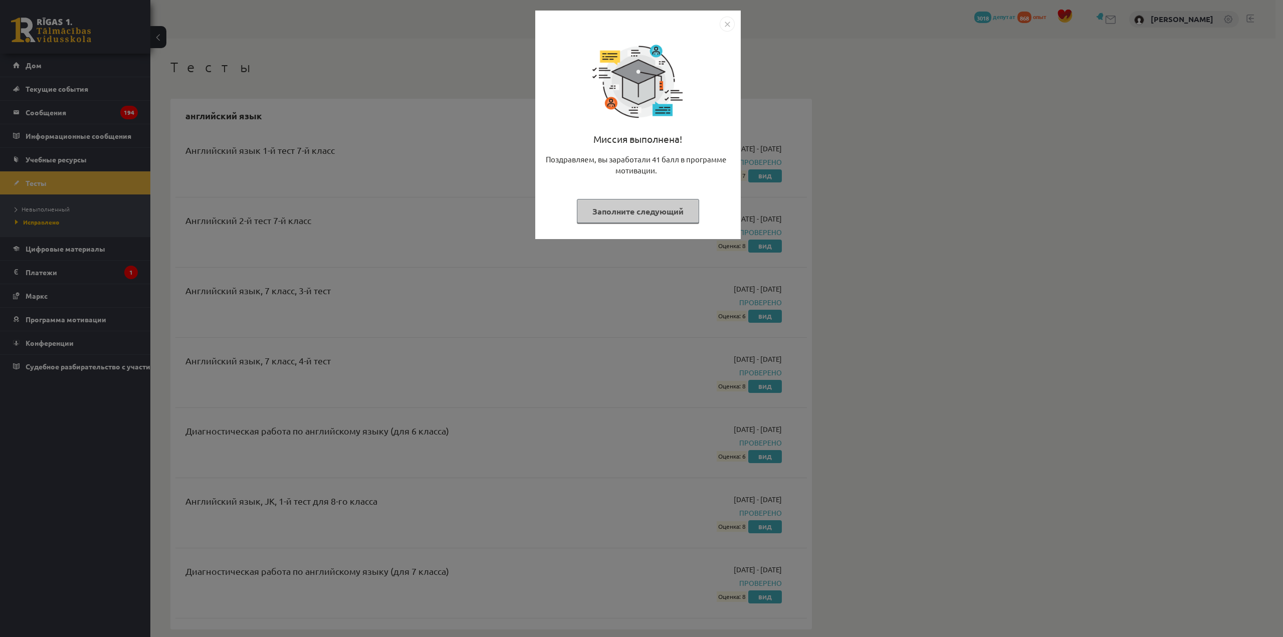
click at [661, 211] on font "Заполните следующий" at bounding box center [637, 211] width 91 height 11
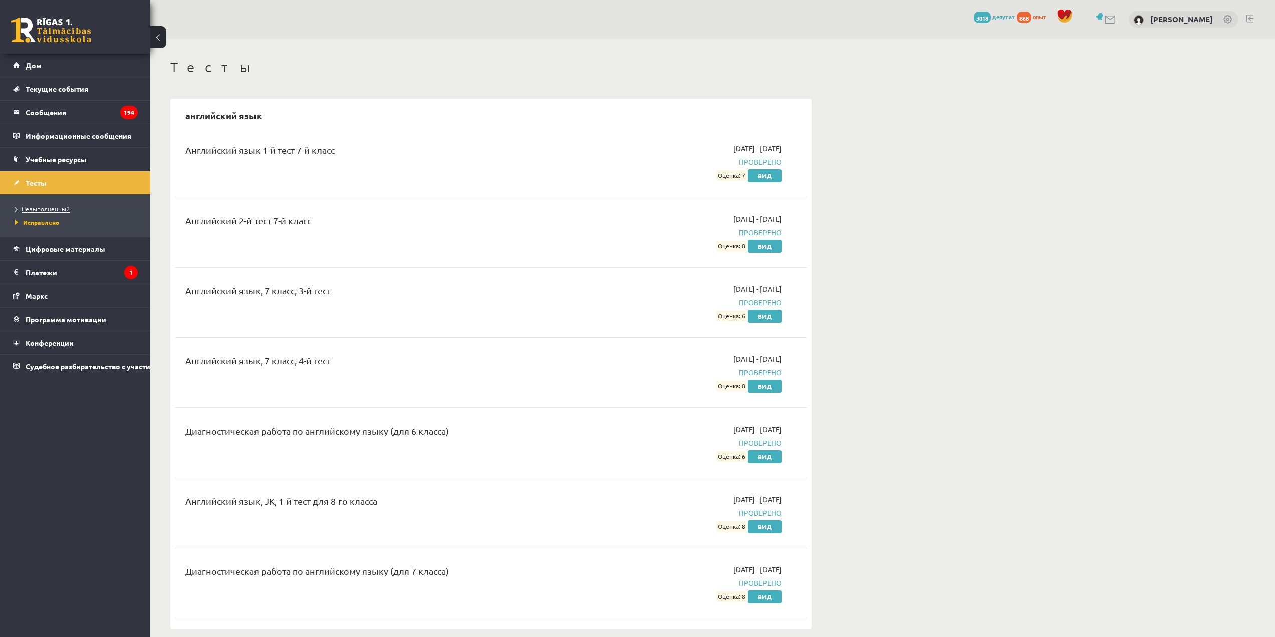
click at [54, 205] on link "Невыполненный" at bounding box center [77, 208] width 125 height 9
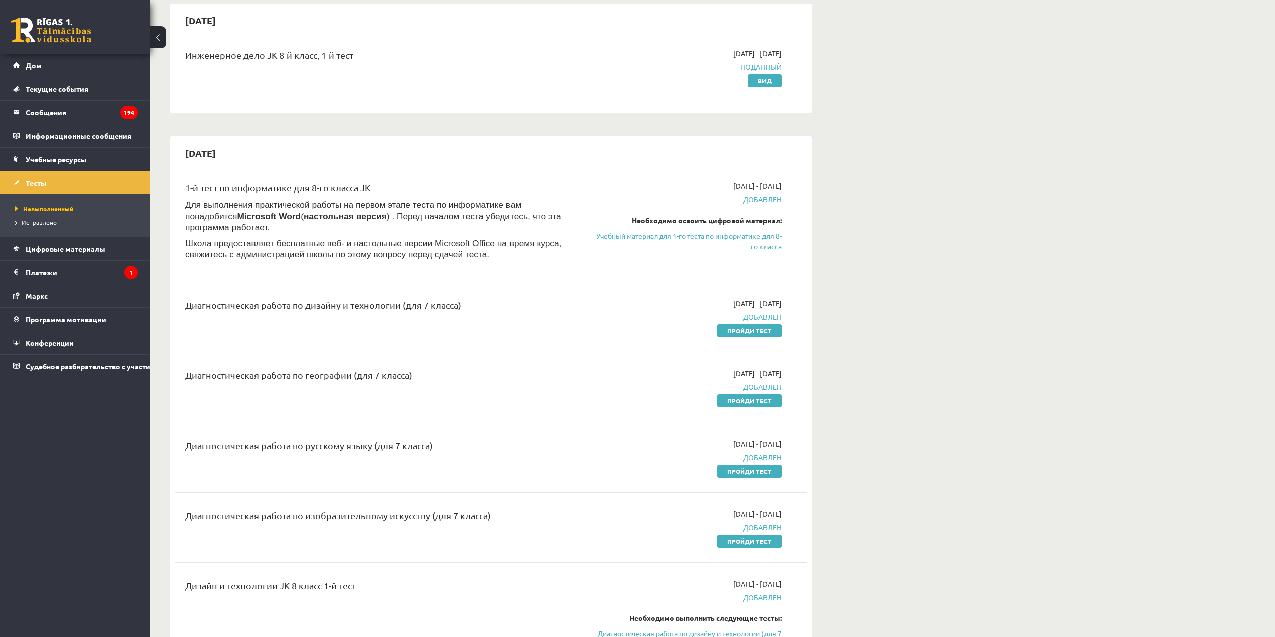
scroll to position [100, 0]
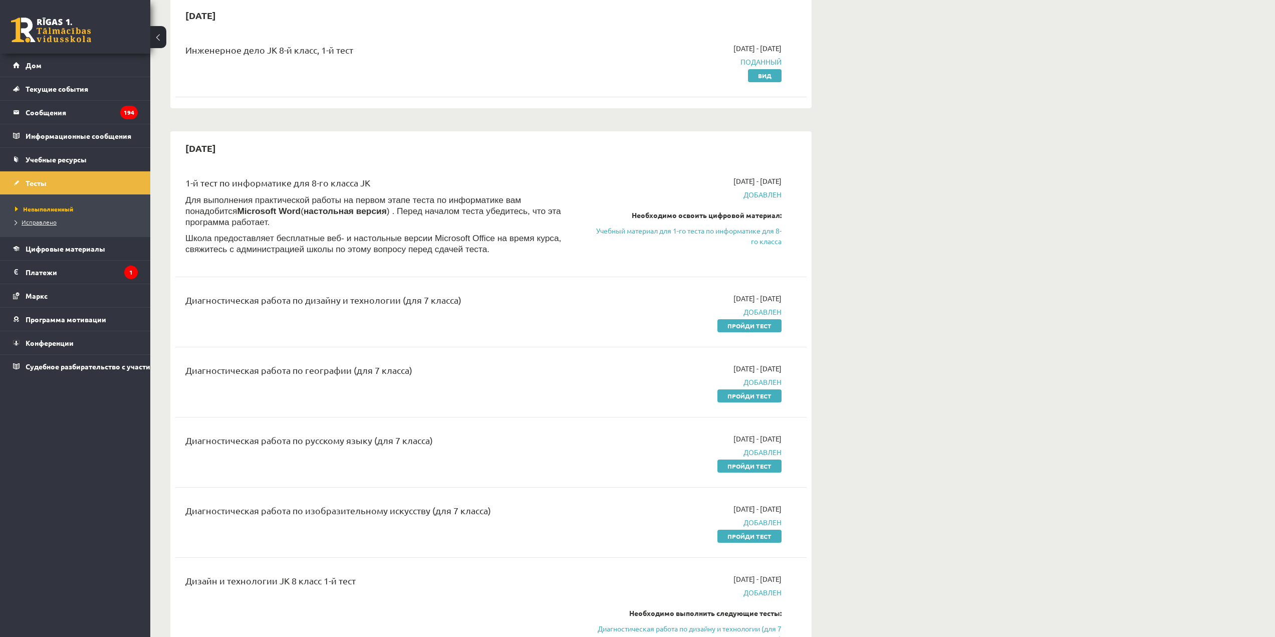
click at [48, 220] on font "Исправлено" at bounding box center [39, 222] width 35 height 8
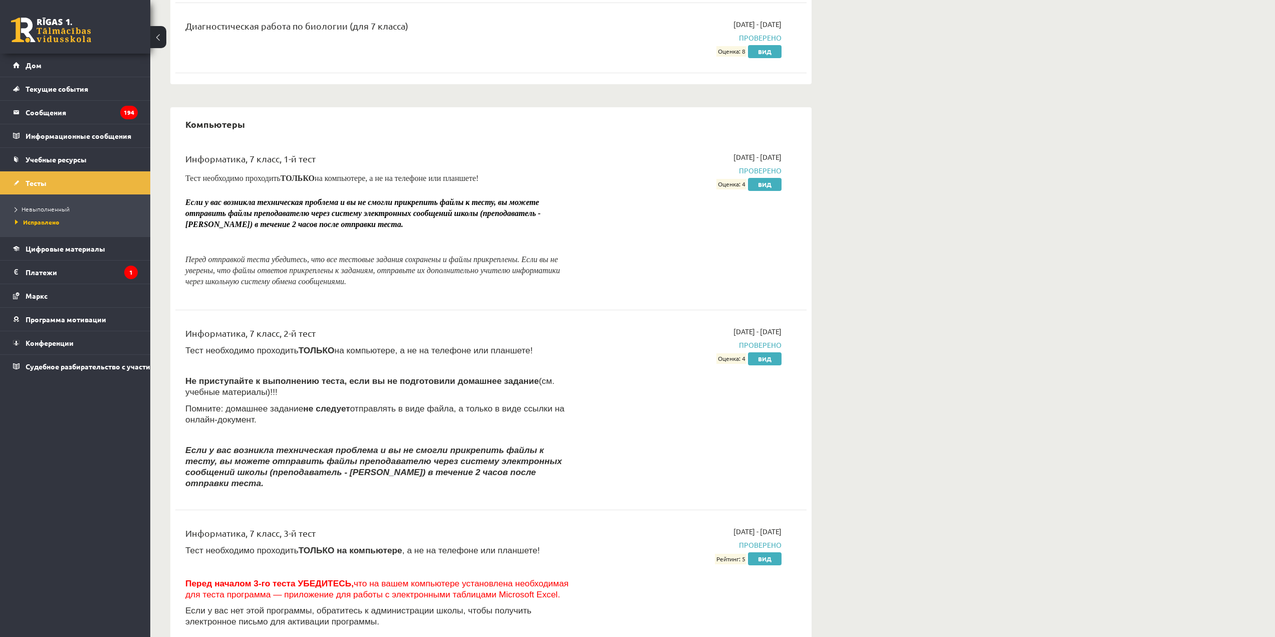
scroll to position [1152, 0]
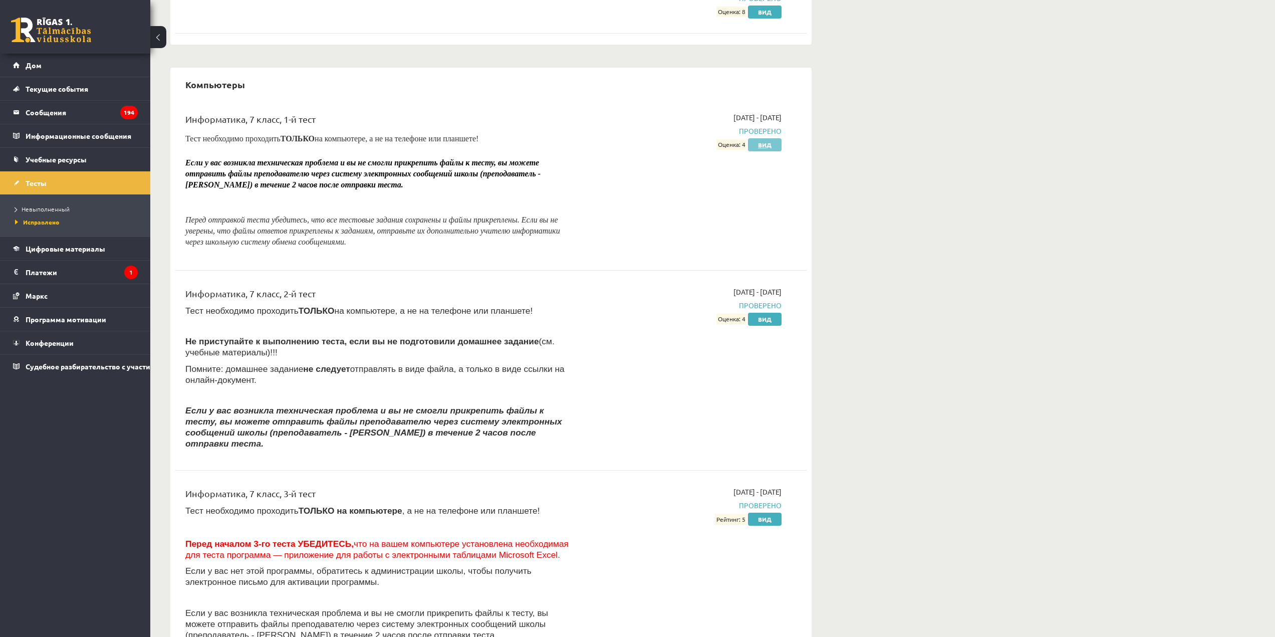
click at [770, 143] on font "Вид" at bounding box center [765, 145] width 14 height 8
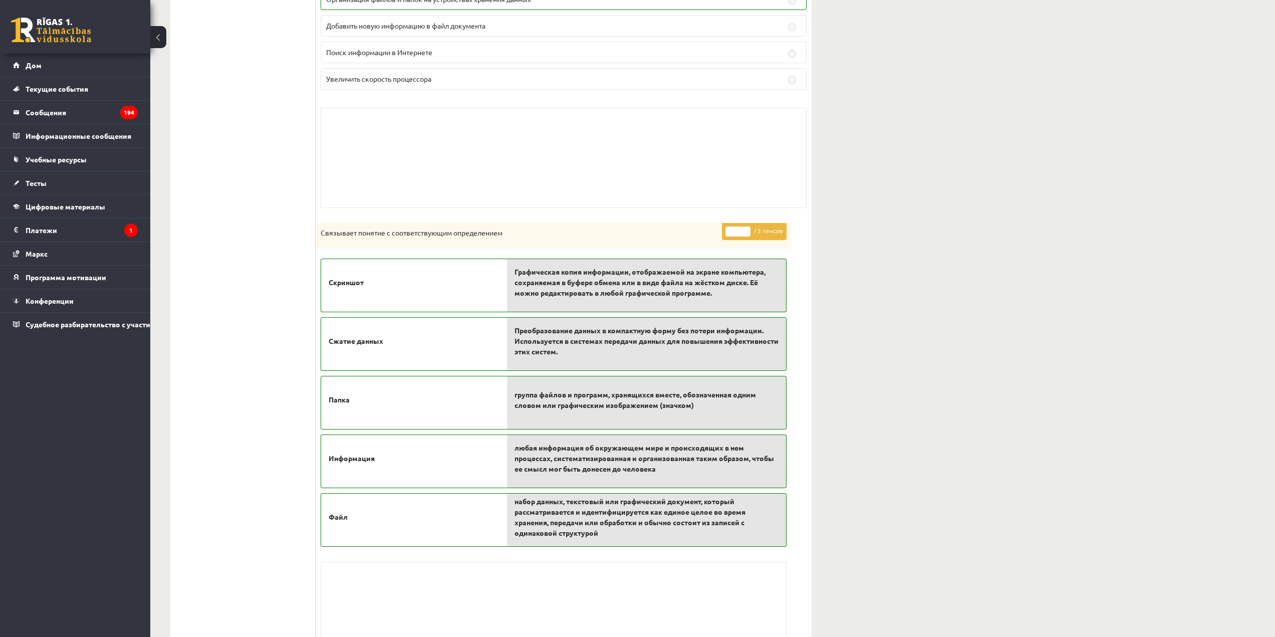
scroll to position [4069, 0]
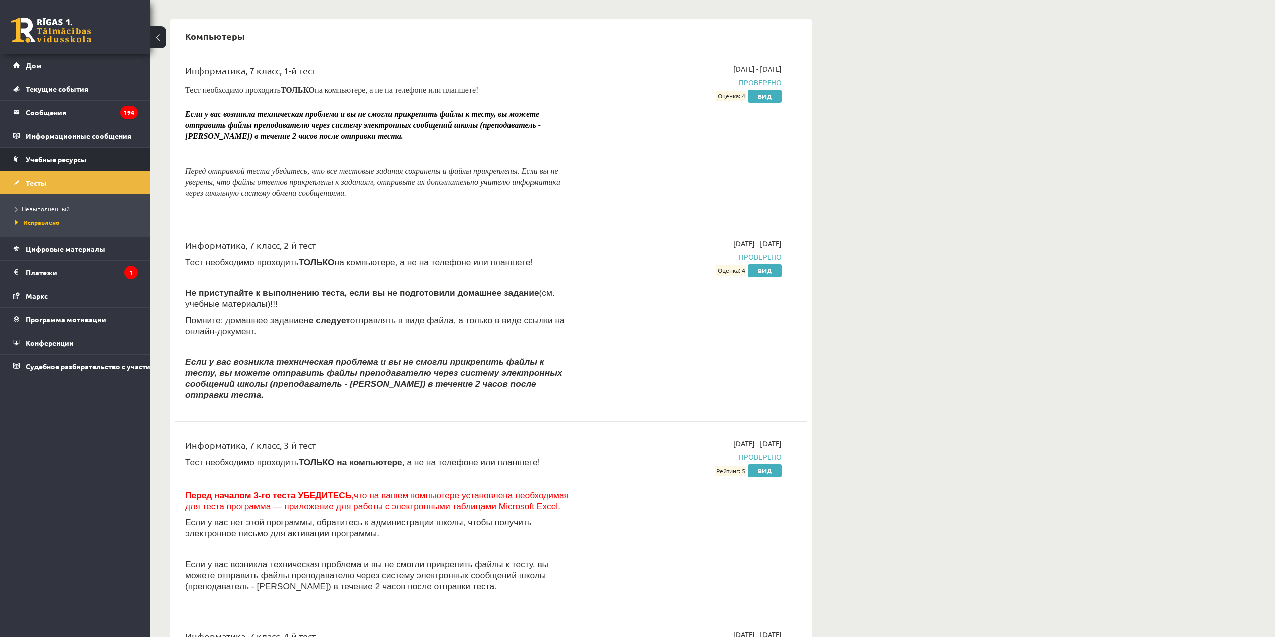
scroll to position [1152, 0]
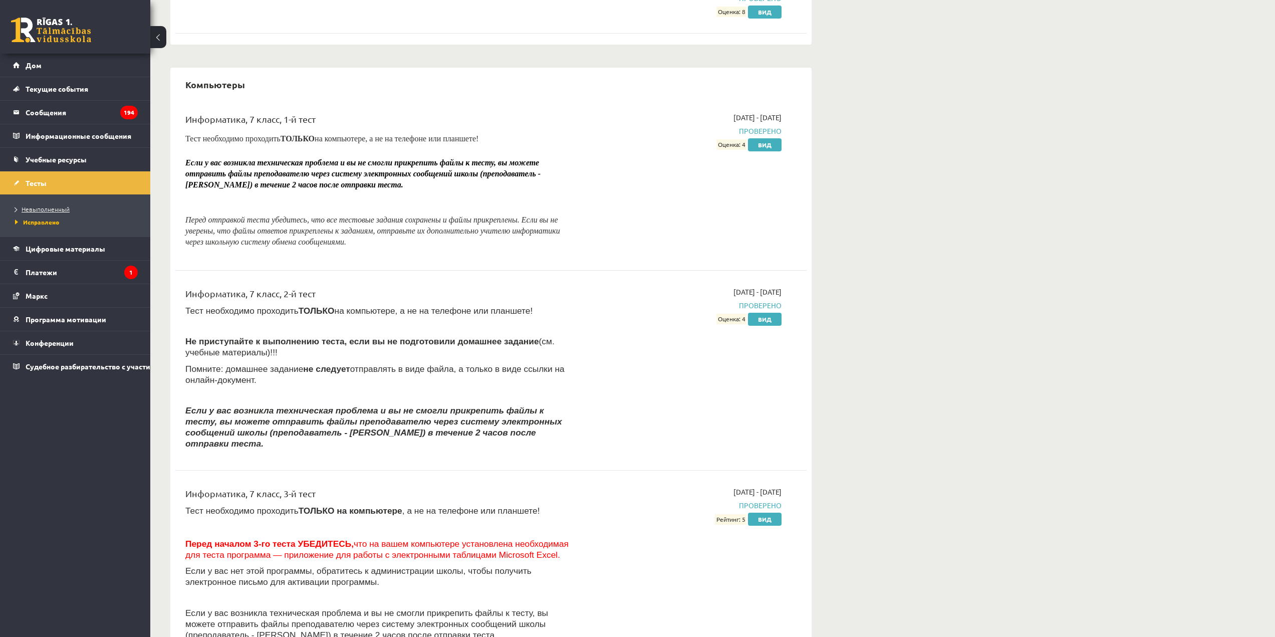
click at [37, 212] on link "Невыполненный" at bounding box center [77, 208] width 125 height 9
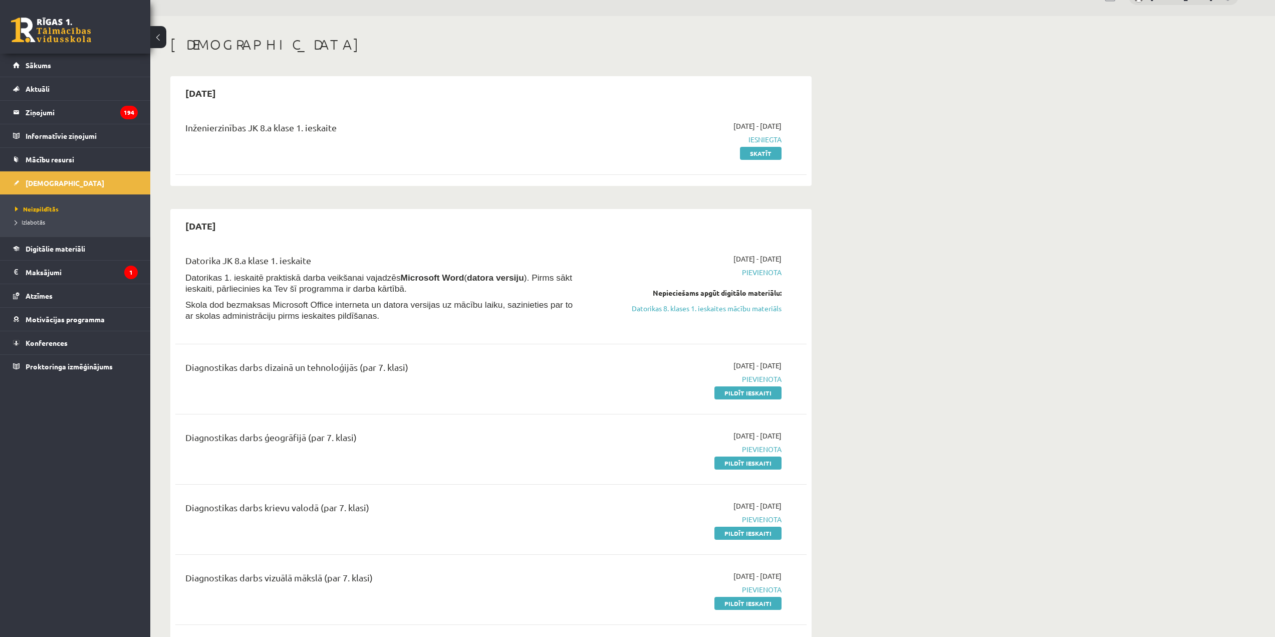
scroll to position [100, 0]
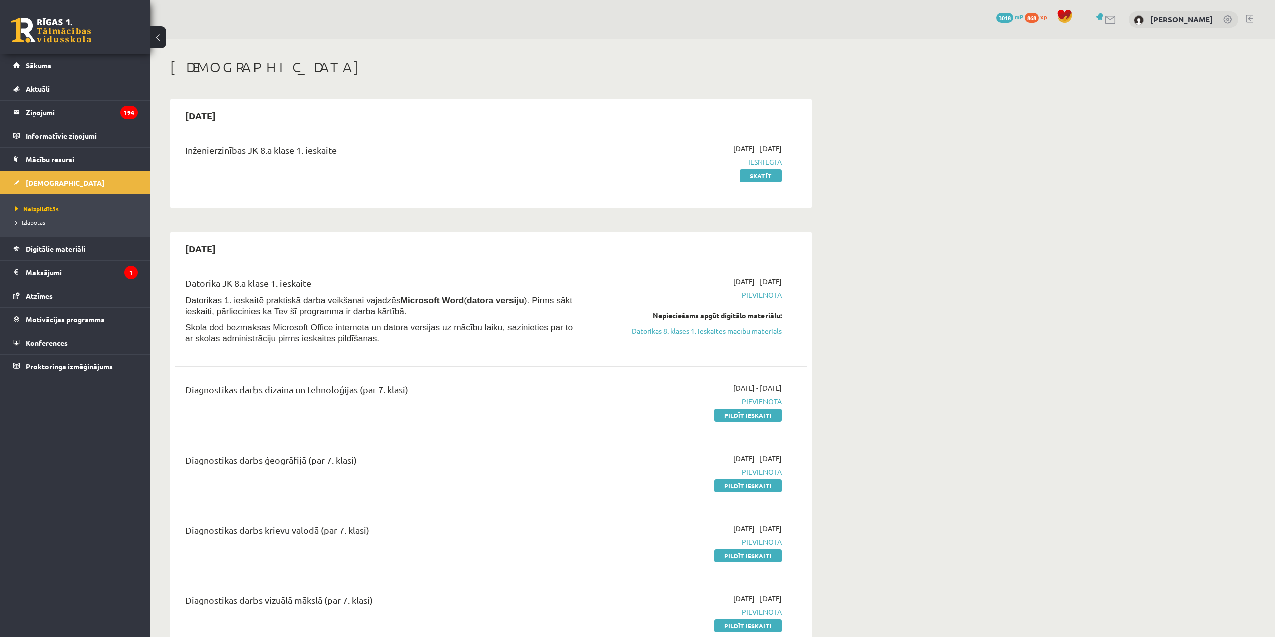
scroll to position [100, 0]
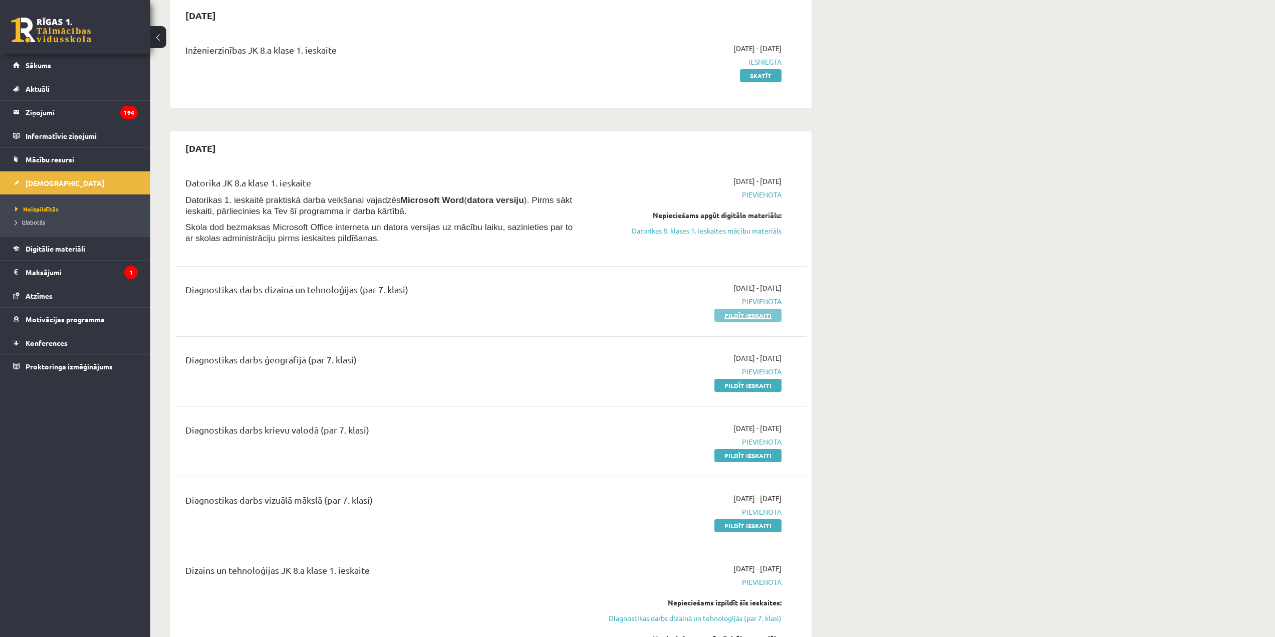
click at [732, 318] on link "Pildīt ieskaiti" at bounding box center [747, 315] width 67 height 13
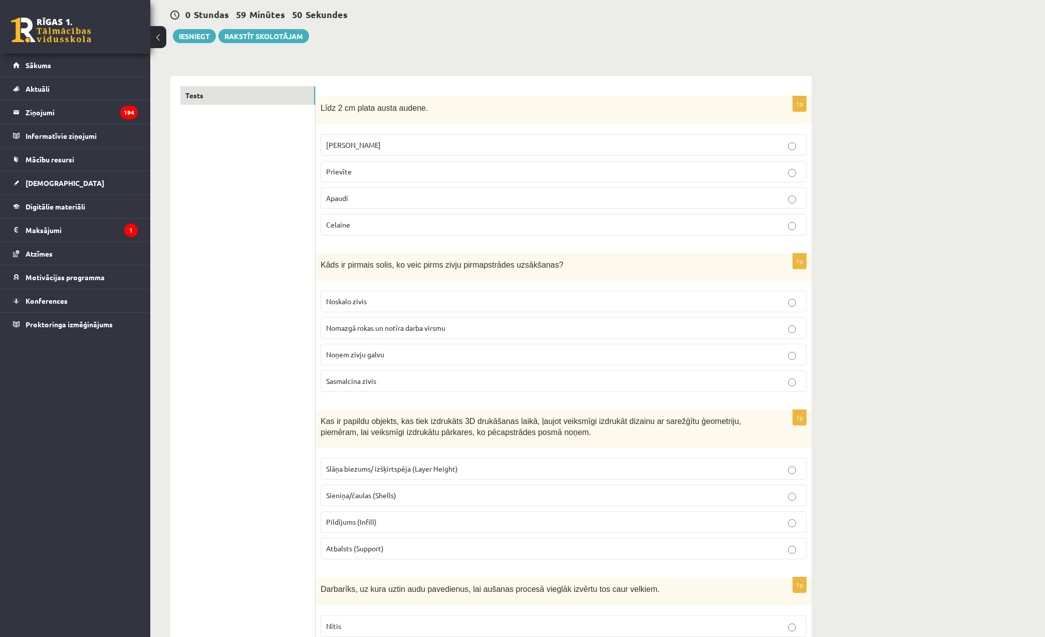
scroll to position [100, 0]
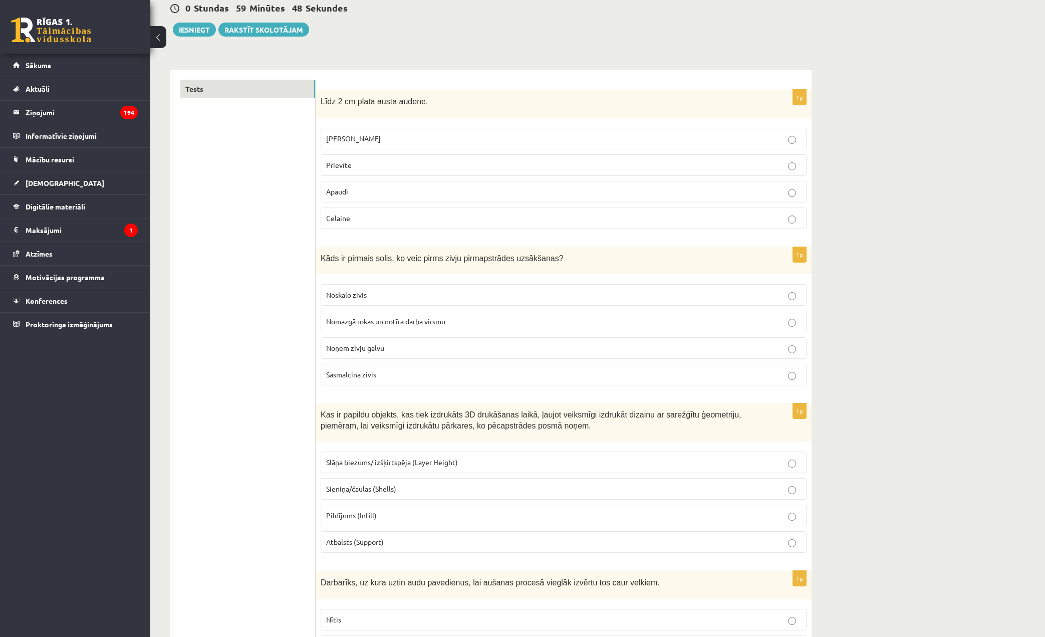
click at [416, 161] on p "Prievīte" at bounding box center [563, 165] width 475 height 11
click at [412, 317] on span "Nomazgā rokas un notīra darba virsmu" at bounding box center [385, 321] width 119 height 9
click at [375, 538] on span "Atbalsts (Support)" at bounding box center [355, 541] width 58 height 9
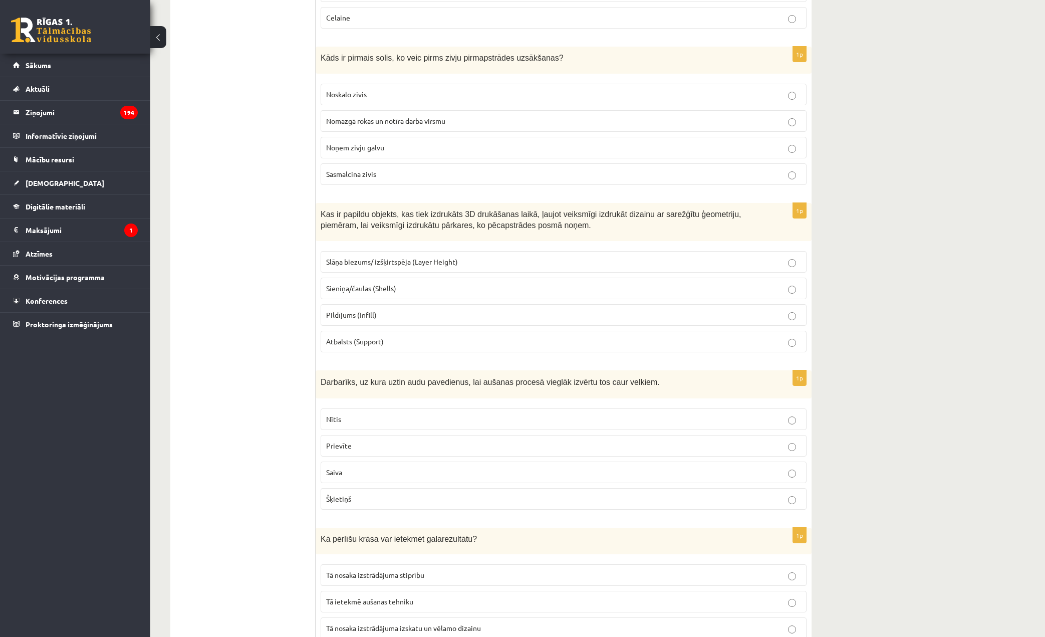
click at [580, 339] on p "Atbalsts (Support)" at bounding box center [563, 341] width 475 height 11
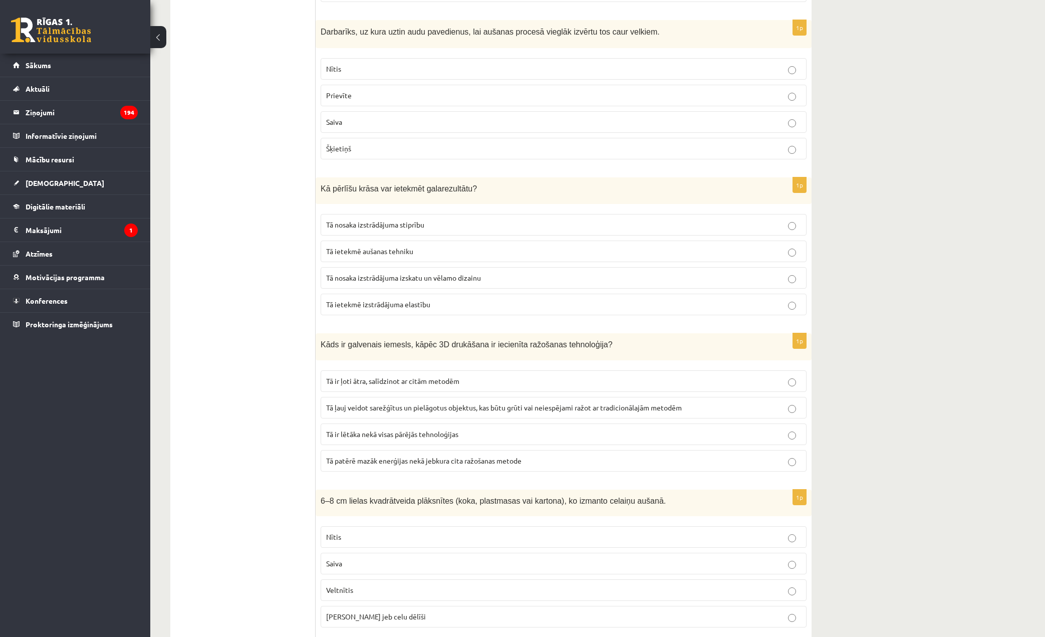
scroll to position [651, 0]
click at [423, 122] on p "Saiva" at bounding box center [563, 121] width 475 height 11
click at [407, 277] on span "Tā nosaka izstrādājuma izskatu un vēlamo dizainu" at bounding box center [403, 277] width 155 height 9
click at [397, 407] on span "Tā ļauj veidot sarežģītus un pielāgotus objektus, kas būtu grūti vai neiespējam…" at bounding box center [504, 406] width 356 height 9
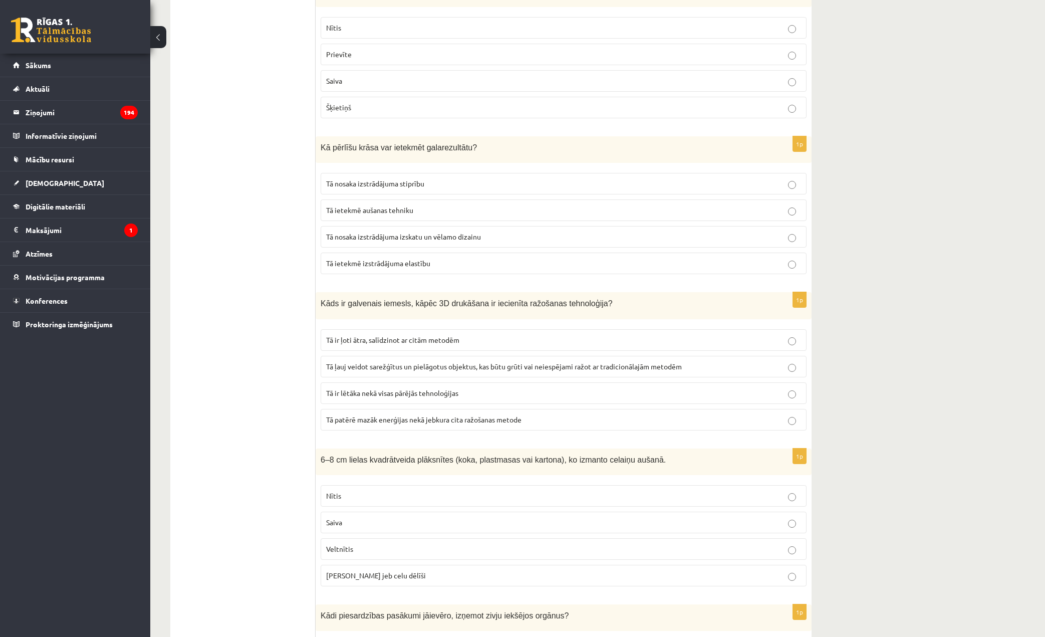
scroll to position [701, 0]
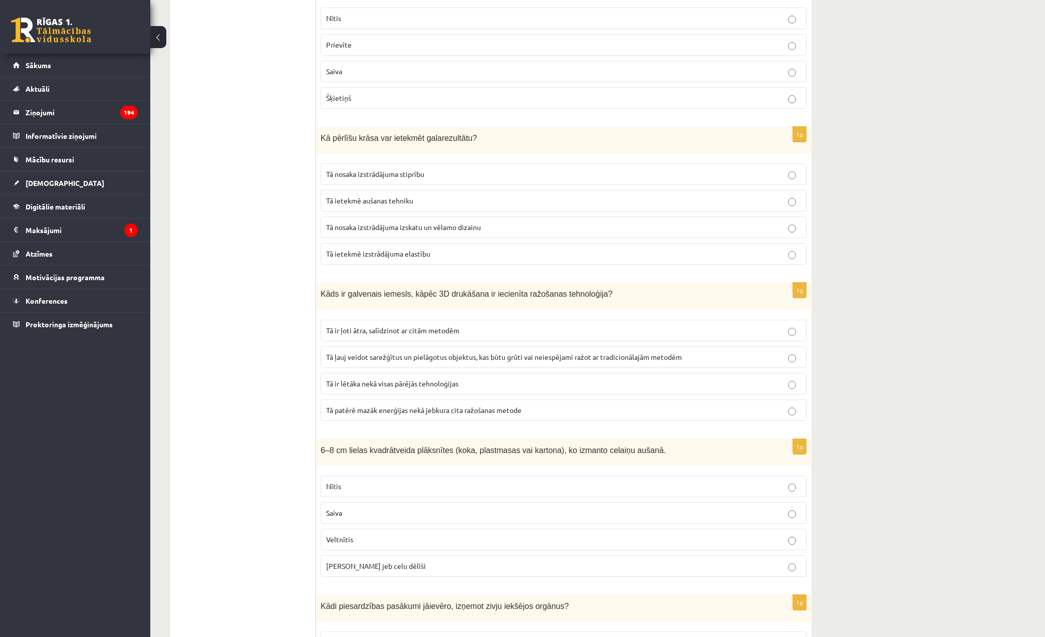
click at [354, 563] on span "Celu galdiņi jeb celu dēlīši" at bounding box center [376, 565] width 100 height 9
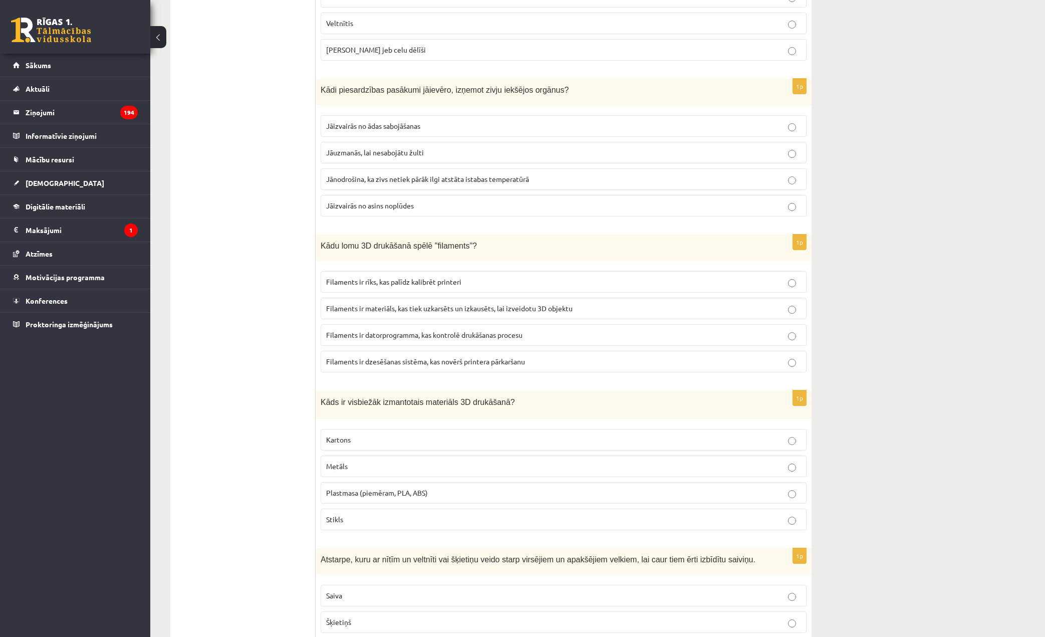
scroll to position [1253, 0]
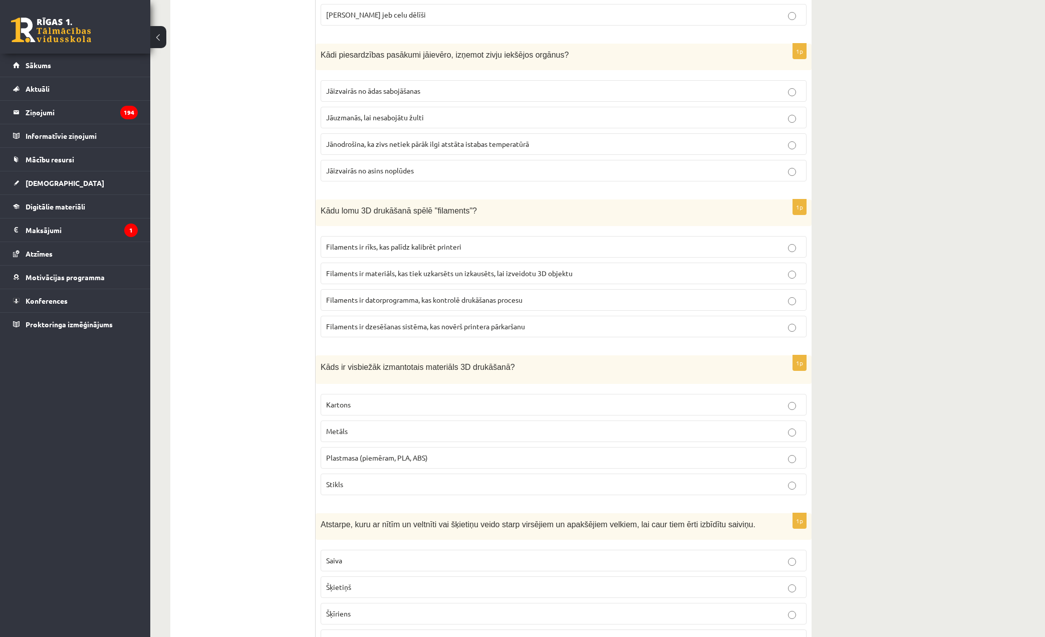
click at [462, 142] on span "Jānodrošina, ka zivs netiek pārāk ilgi atstāta istabas temperatūrā" at bounding box center [427, 143] width 203 height 9
click at [423, 276] on span "Filaments ir materiāls, kas tiek uzkarsēts un izkausēts, lai izveidotu 3D objek…" at bounding box center [449, 273] width 246 height 9
drag, startPoint x: 359, startPoint y: 457, endPoint x: 361, endPoint y: 451, distance: 5.7
click at [359, 456] on span "Plastmasa (piemēram, PLA, ABS)" at bounding box center [377, 457] width 102 height 9
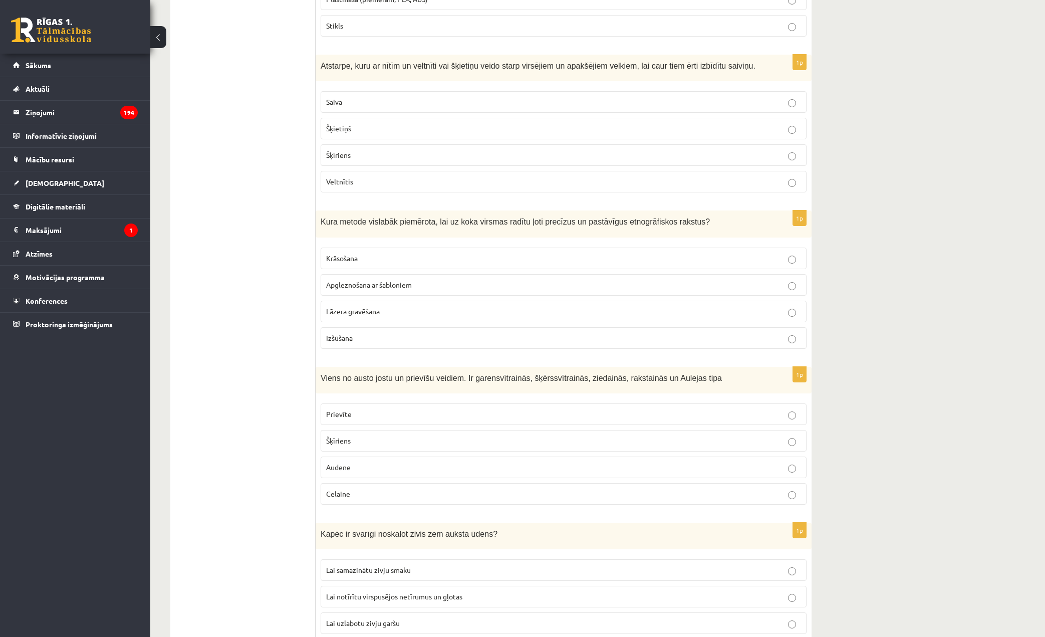
scroll to position [1754, 0]
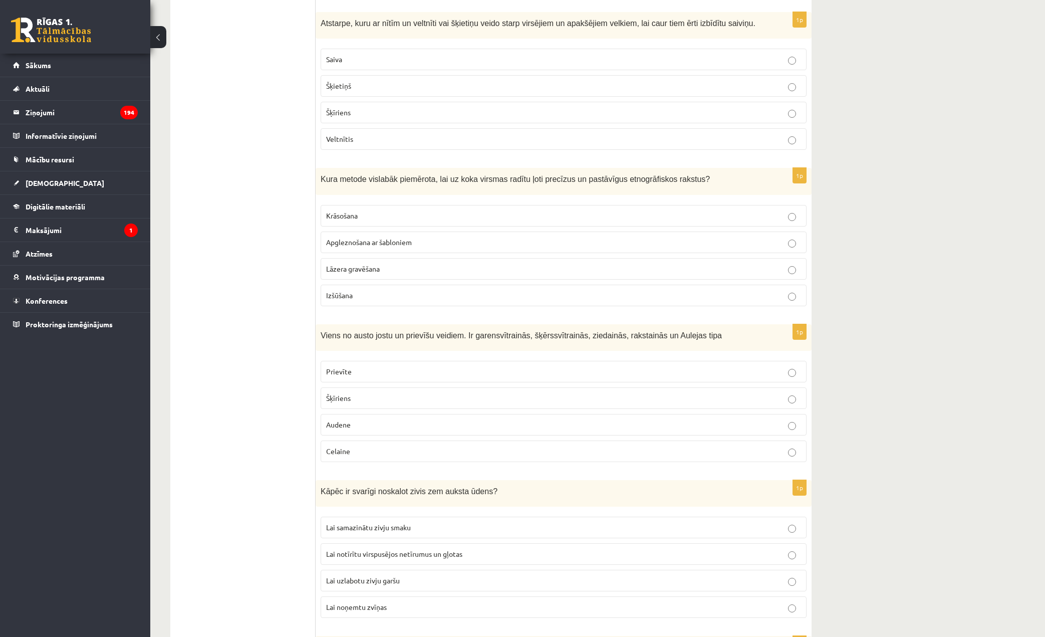
click at [378, 82] on p "Šķietiņš" at bounding box center [563, 86] width 475 height 11
click at [397, 107] on p "Šķīriens" at bounding box center [563, 112] width 475 height 11
click at [388, 265] on p "Lāzera gravēšana" at bounding box center [563, 269] width 475 height 11
click at [371, 368] on p "Prievīte" at bounding box center [563, 371] width 475 height 11
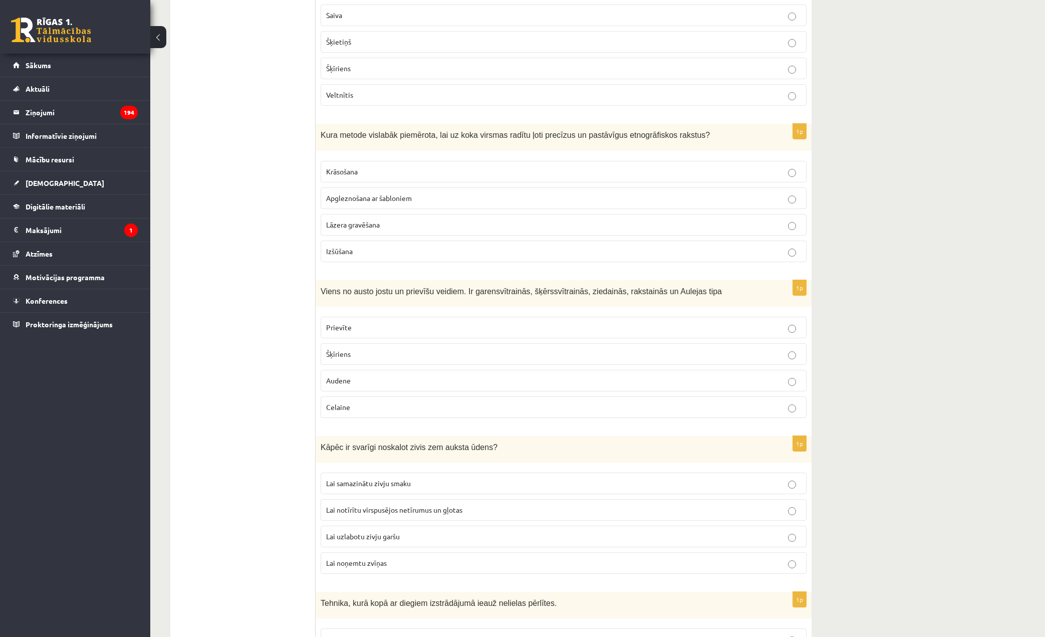
scroll to position [1804, 0]
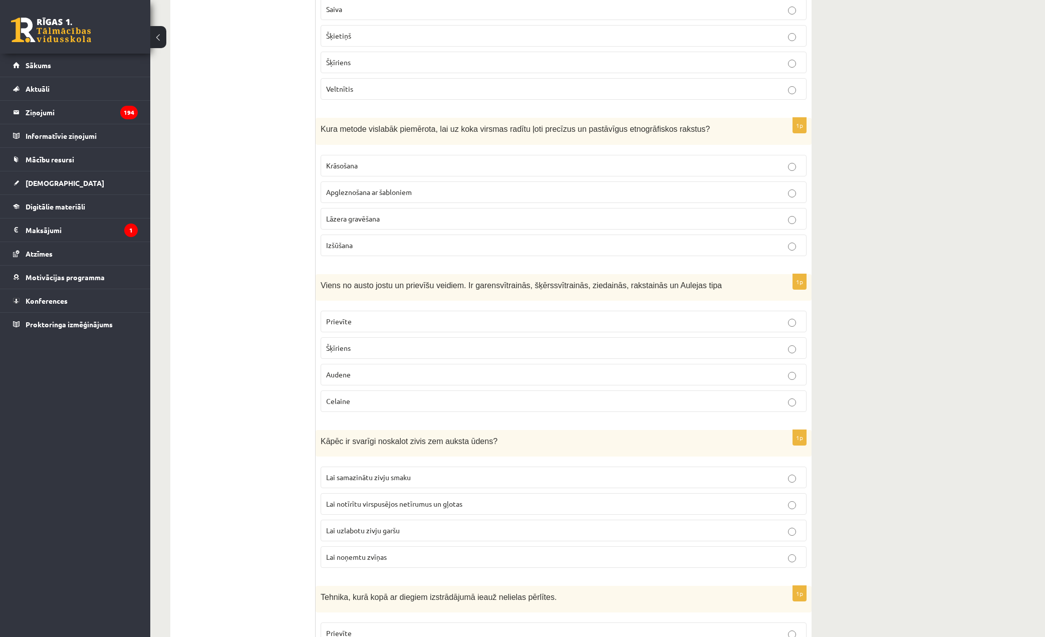
click at [415, 503] on span "Lai notīrītu virspusējos netīrumus un gļotas" at bounding box center [394, 503] width 136 height 9
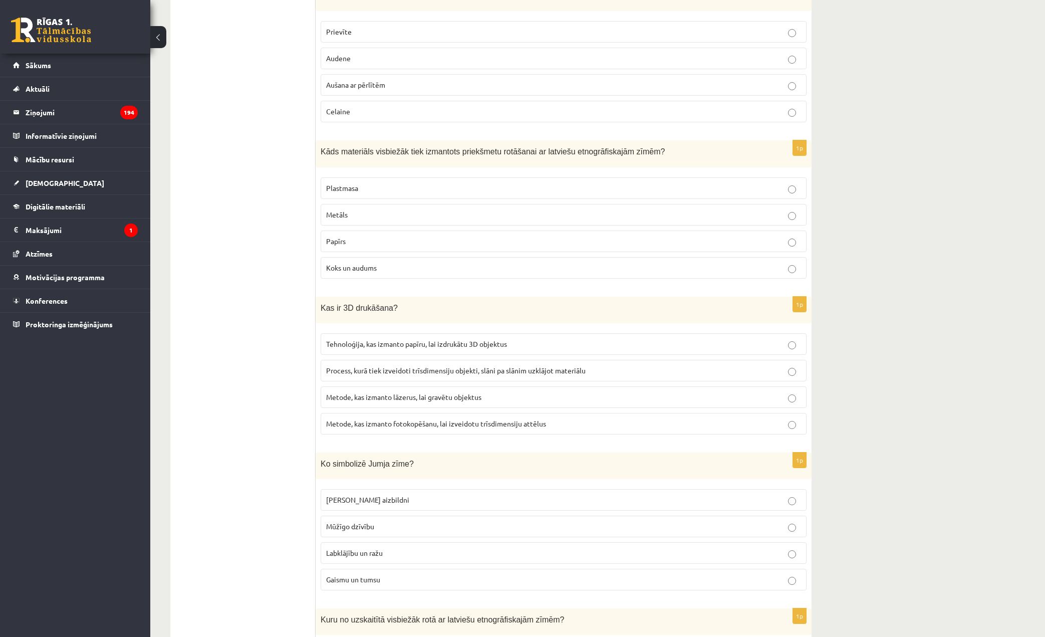
scroll to position [2355, 0]
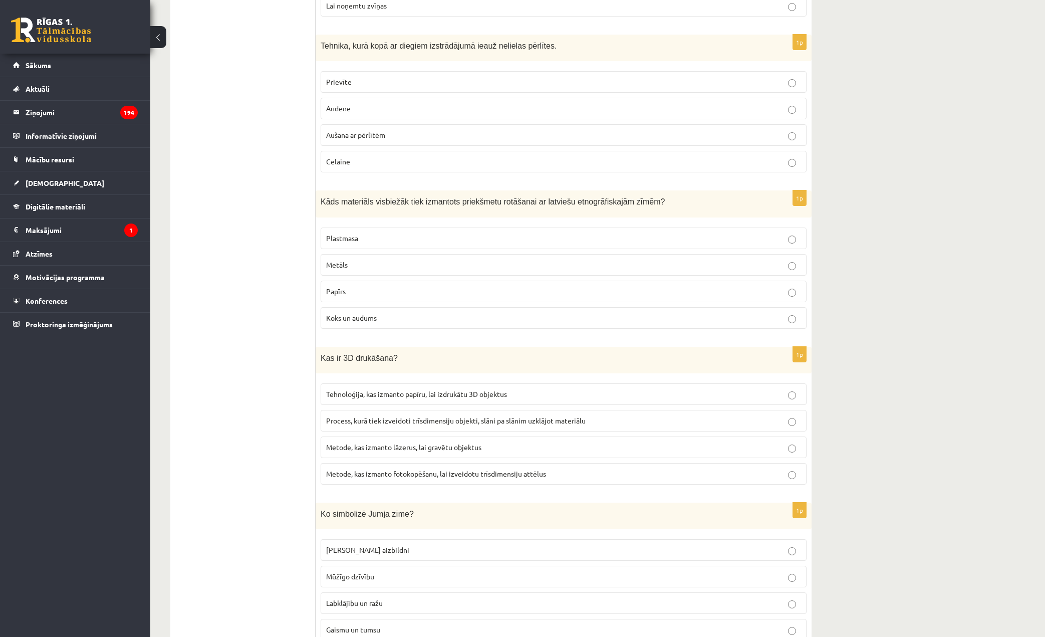
click at [513, 139] on p "Aušana ar pērlītēm" at bounding box center [563, 135] width 475 height 11
click at [429, 313] on p "Koks un audums" at bounding box center [563, 318] width 475 height 11
click at [432, 419] on span "Process, kurā tiek izveidoti trīsdimensiju objekti, slāni pa slānim uzklājot ma…" at bounding box center [456, 420] width 260 height 9
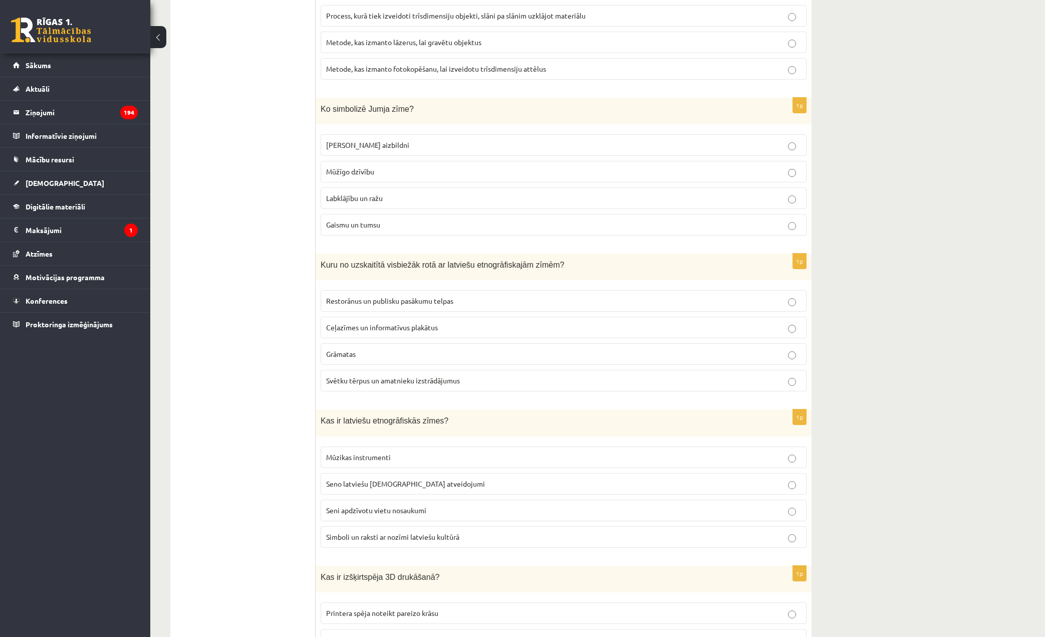
scroll to position [2806, 0]
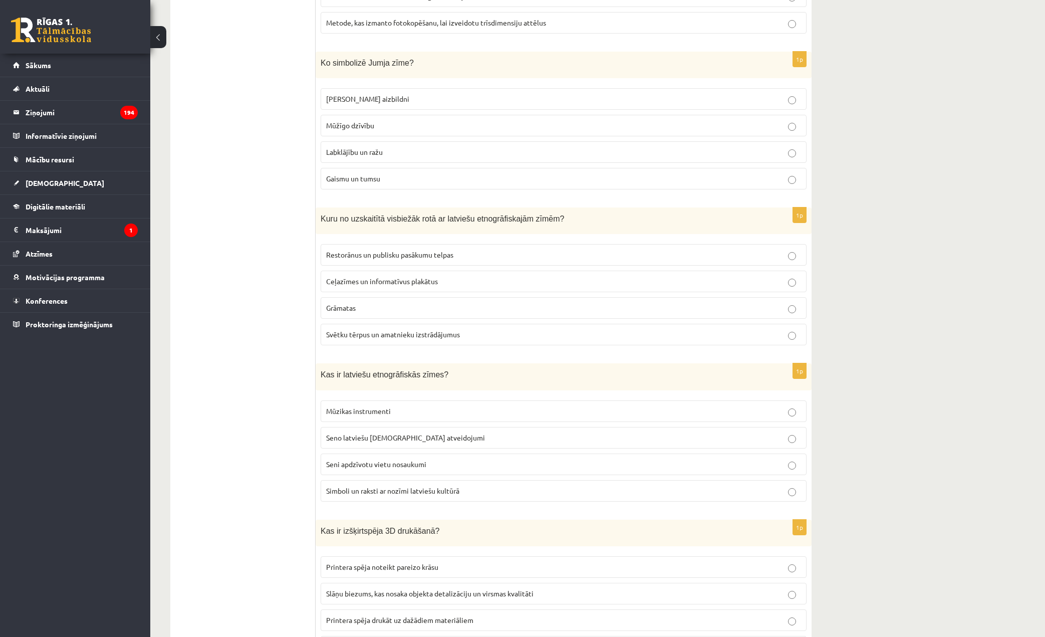
click at [418, 147] on p "Labklājību un ražu" at bounding box center [563, 152] width 475 height 11
click at [387, 330] on span "Svētku tērpus un amatnieku izstrādājumus" at bounding box center [393, 334] width 134 height 9
click at [393, 483] on label "Simboli un raksti ar nozīmi latviešu kultūrā" at bounding box center [564, 491] width 486 height 22
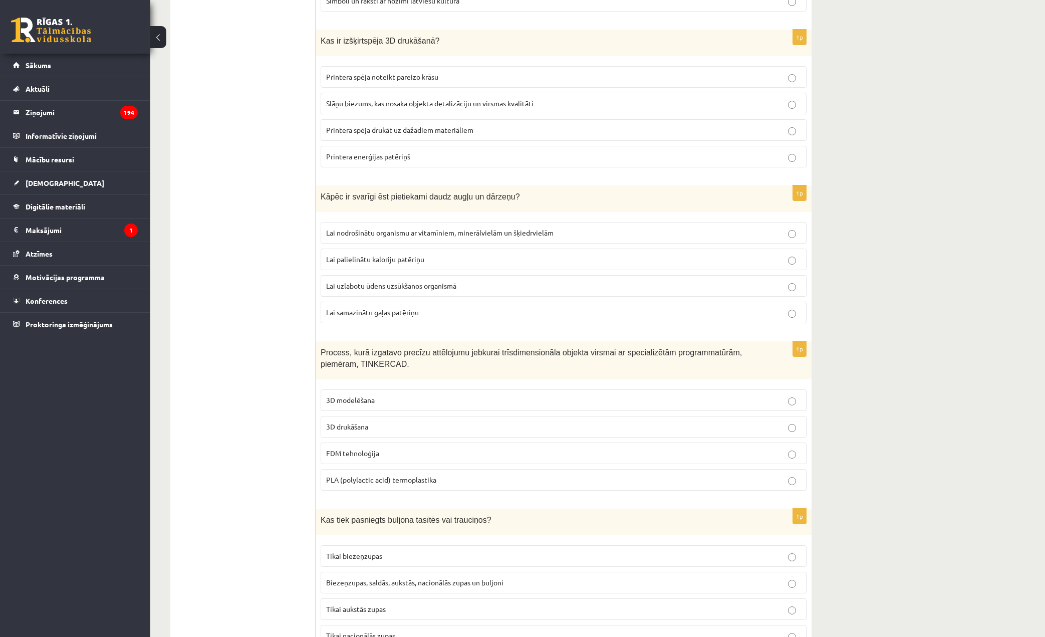
scroll to position [3307, 0]
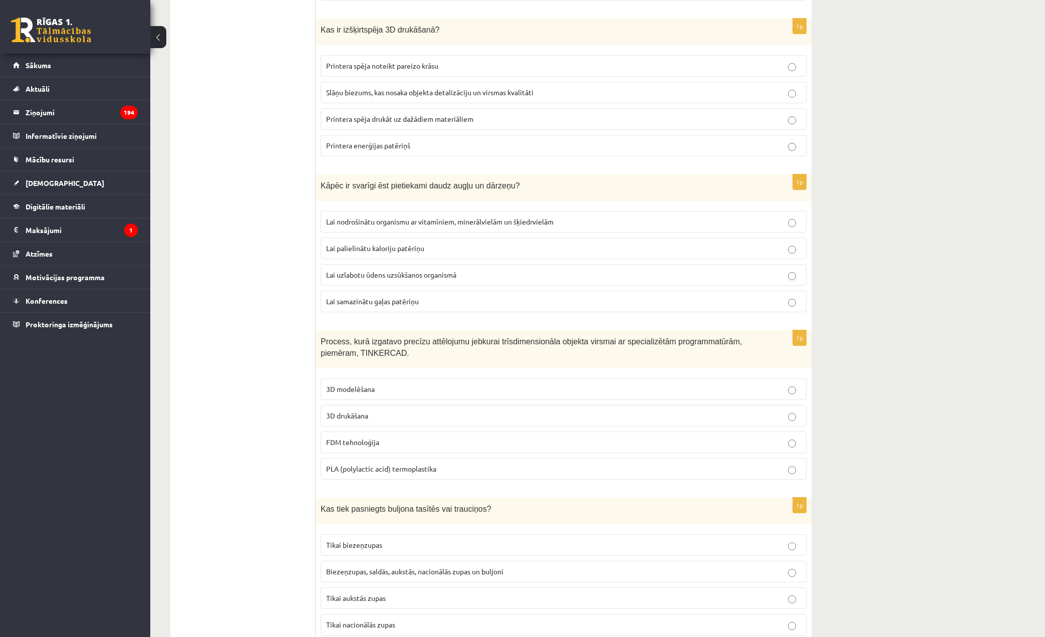
click at [476, 87] on p "Slāņu biezums, kas nosaka objekta detalizāciju un virsmas kvalitāti" at bounding box center [563, 92] width 475 height 11
click at [436, 220] on span "Lai nodrošinātu organismu ar vitamīniem, minerālvielām un šķiedrvielām" at bounding box center [439, 221] width 227 height 9
click at [413, 387] on p "3D modelēšana" at bounding box center [563, 389] width 475 height 11
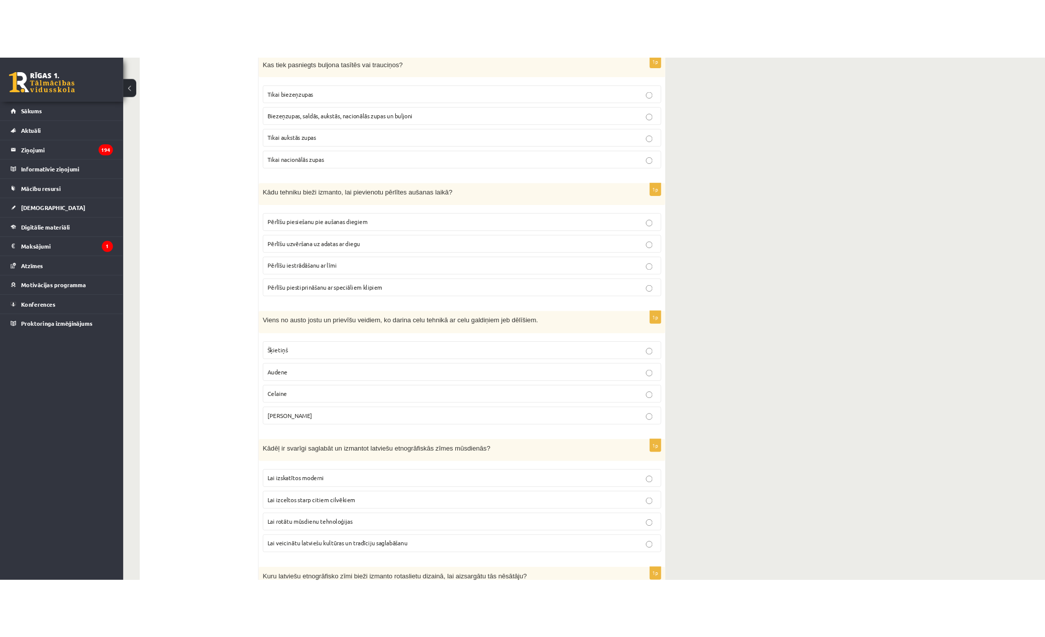
scroll to position [3808, 0]
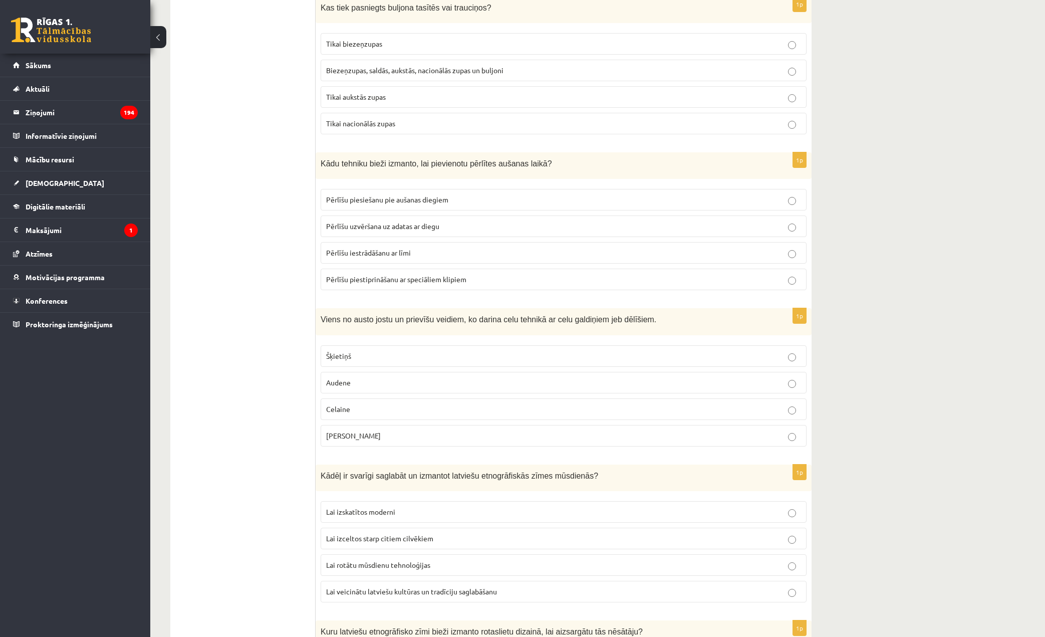
click at [362, 65] on p "Biezeņzupas, saldās, aukstās, nacionālās zupas un buljoni" at bounding box center [563, 70] width 475 height 11
click at [398, 224] on span "Pērlīšu uzvēršana uz adatas ar diegu" at bounding box center [382, 225] width 113 height 9
click at [391, 411] on p "Celaine" at bounding box center [563, 409] width 475 height 11
click at [379, 583] on label "Lai veicinātu latviešu kultūras un tradīciju saglabāšanu" at bounding box center [564, 592] width 486 height 22
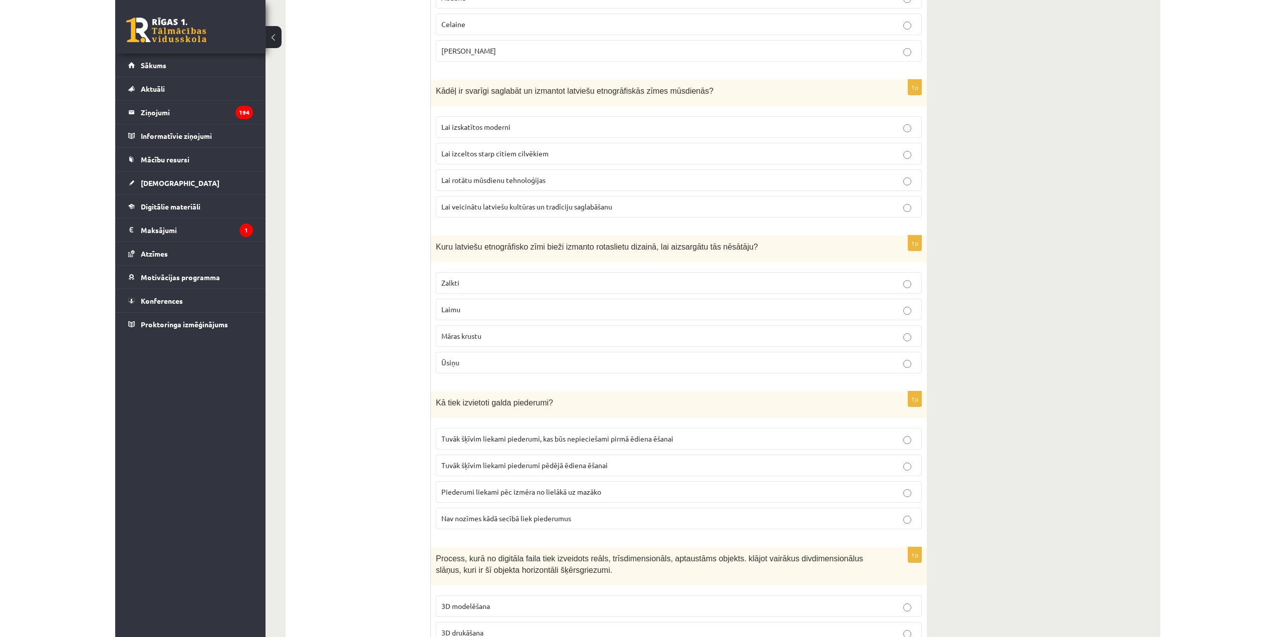
scroll to position [4289, 0]
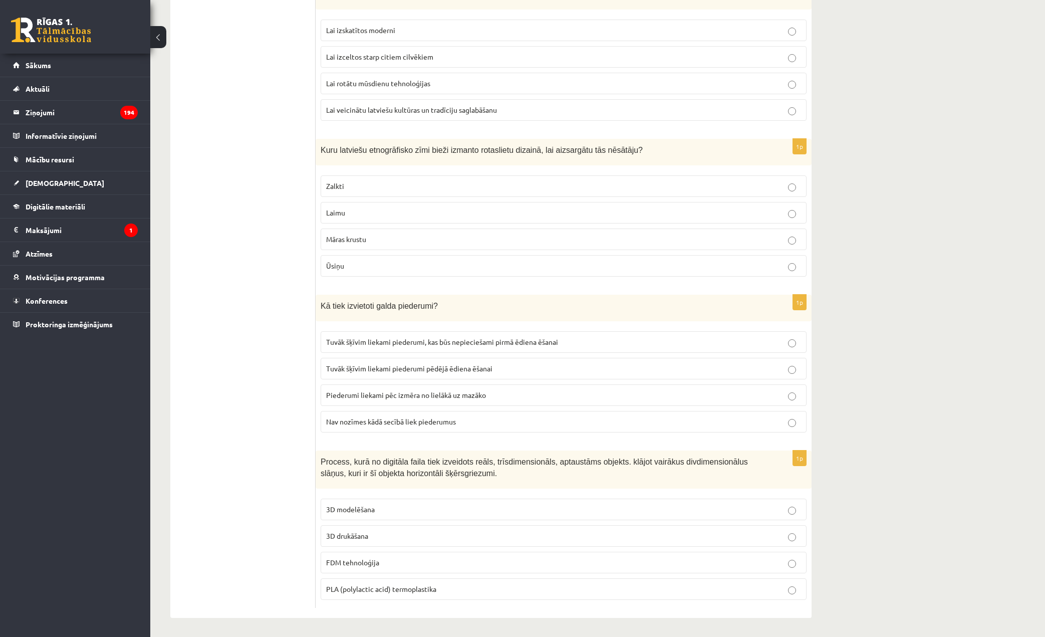
click at [342, 190] on p "Zalkti" at bounding box center [563, 186] width 475 height 11
click at [441, 343] on span "Tuvāk šķīvim liekami piederumi, kas būs nepieciešami pirmā ēdiena ēšanai" at bounding box center [442, 341] width 232 height 9
click at [419, 531] on p "3D drukāšana" at bounding box center [563, 536] width 475 height 11
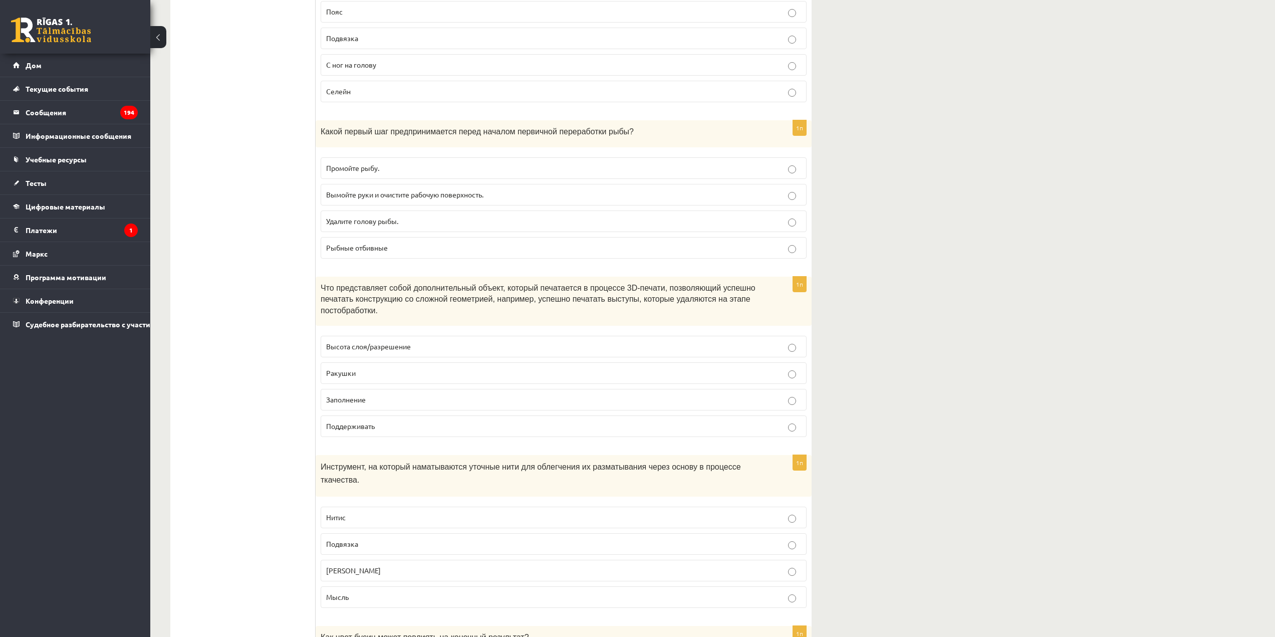
scroll to position [0, 0]
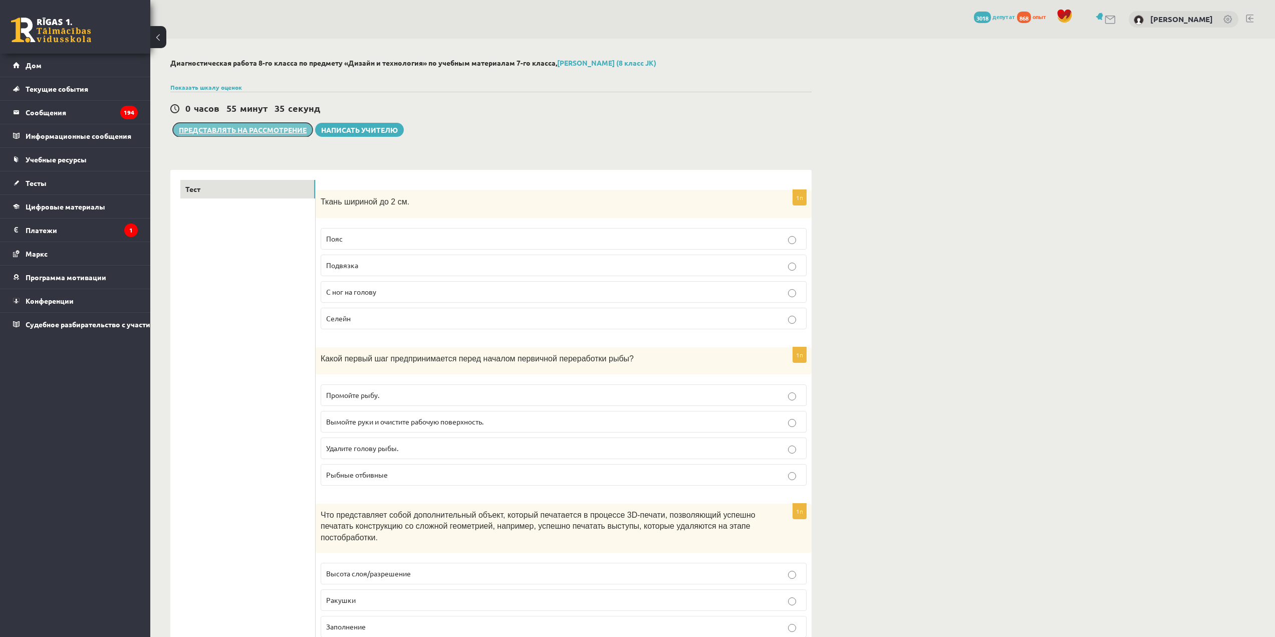
click at [273, 131] on font "Представлять на рассмотрение" at bounding box center [243, 129] width 128 height 9
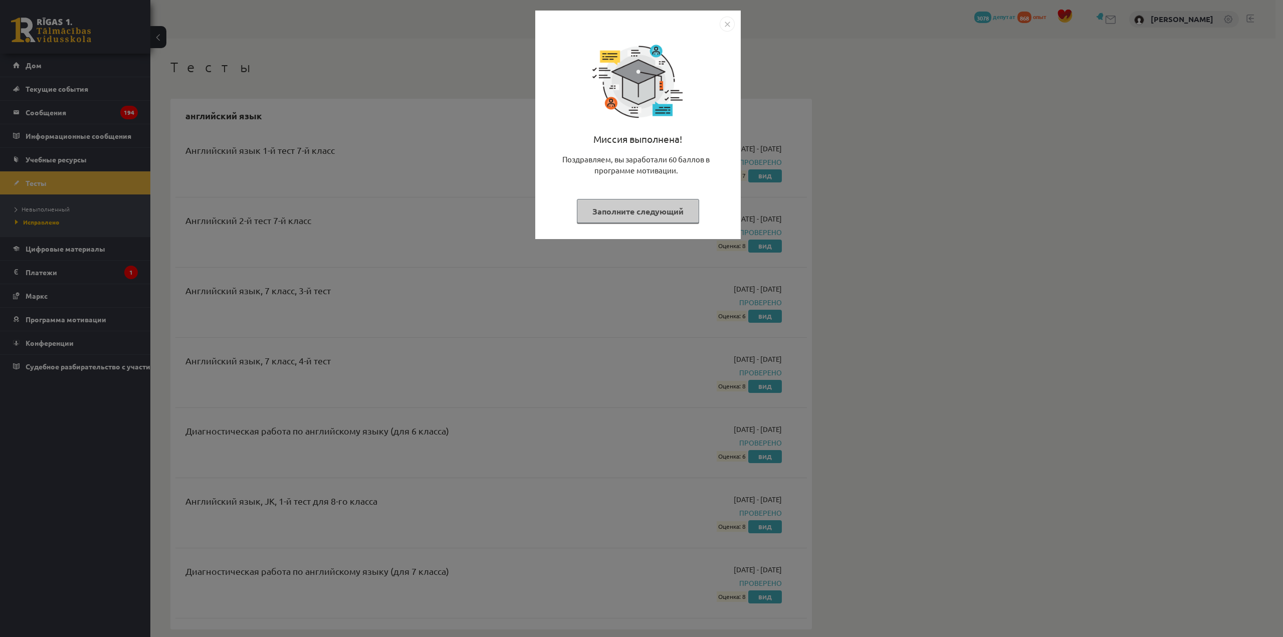
click at [656, 204] on button "Заполните следующий" at bounding box center [638, 211] width 122 height 25
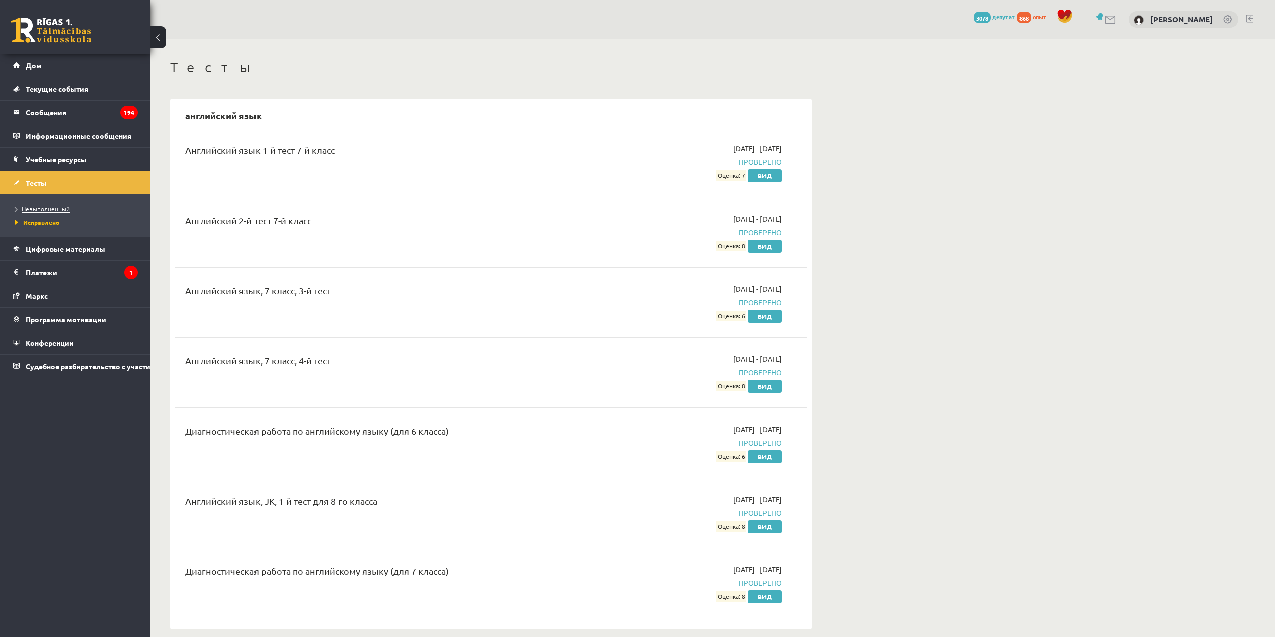
click at [43, 209] on font "Невыполненный" at bounding box center [46, 209] width 48 height 8
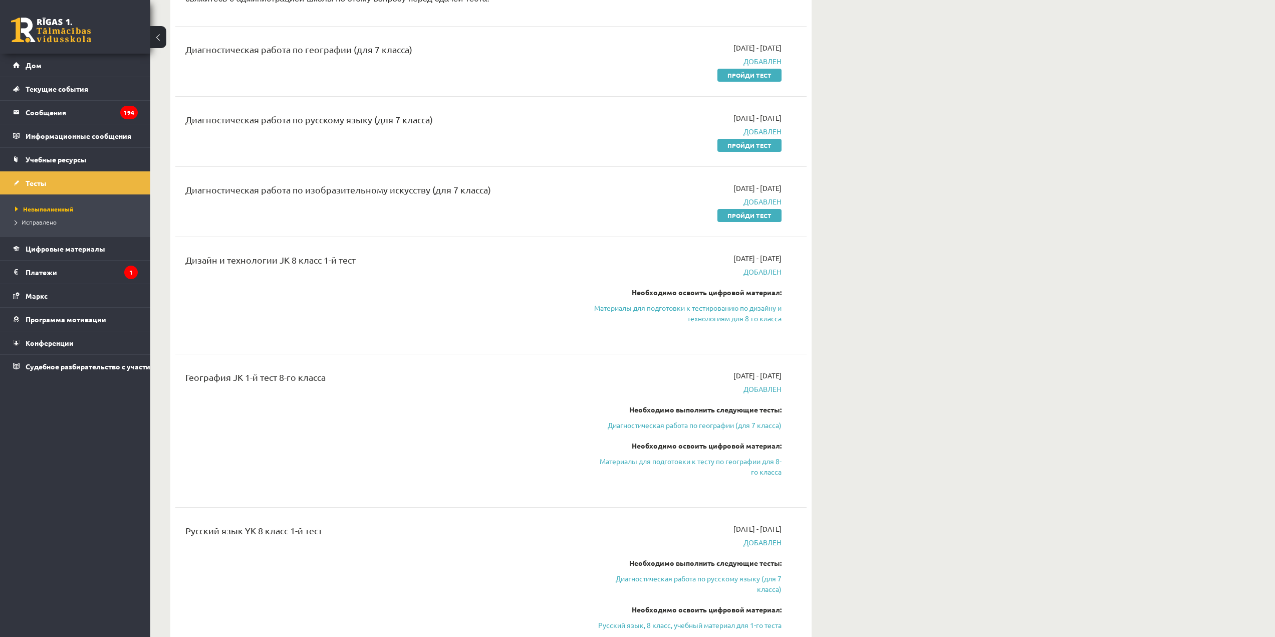
scroll to position [0, 20]
